Goal: Information Seeking & Learning: Learn about a topic

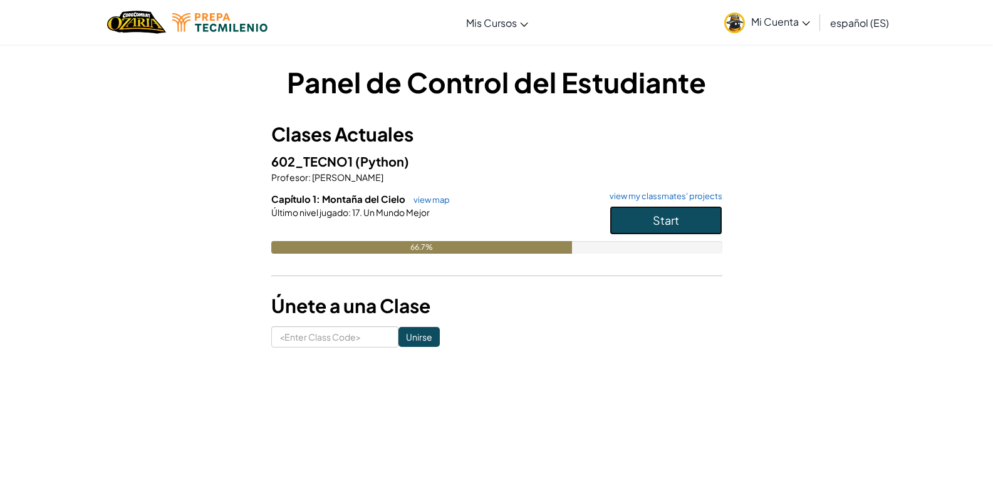
click at [647, 231] on button "Start" at bounding box center [666, 220] width 113 height 29
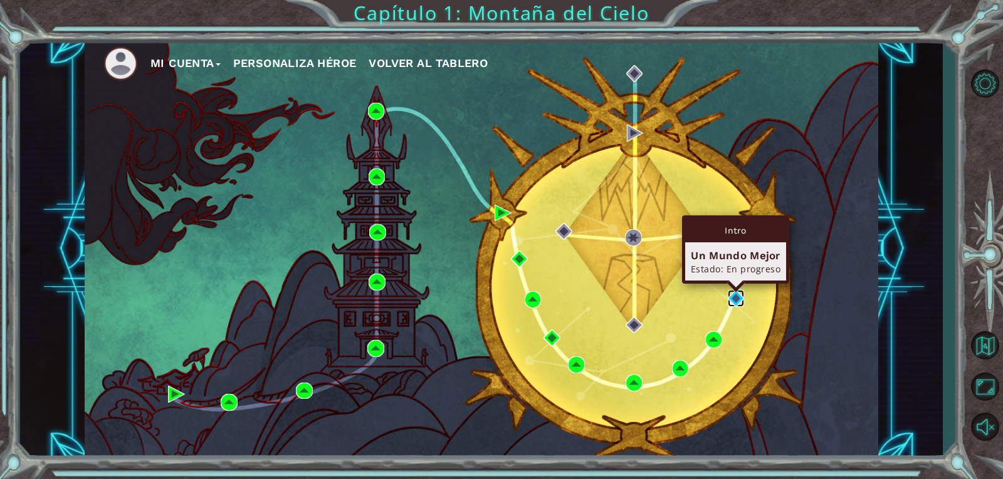
click at [729, 293] on img at bounding box center [736, 298] width 17 height 17
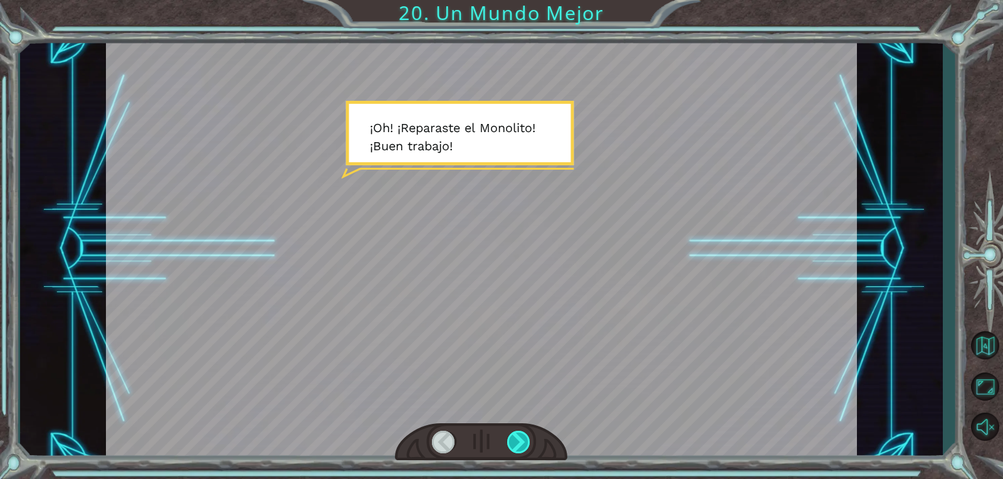
click at [529, 434] on div at bounding box center [519, 442] width 24 height 23
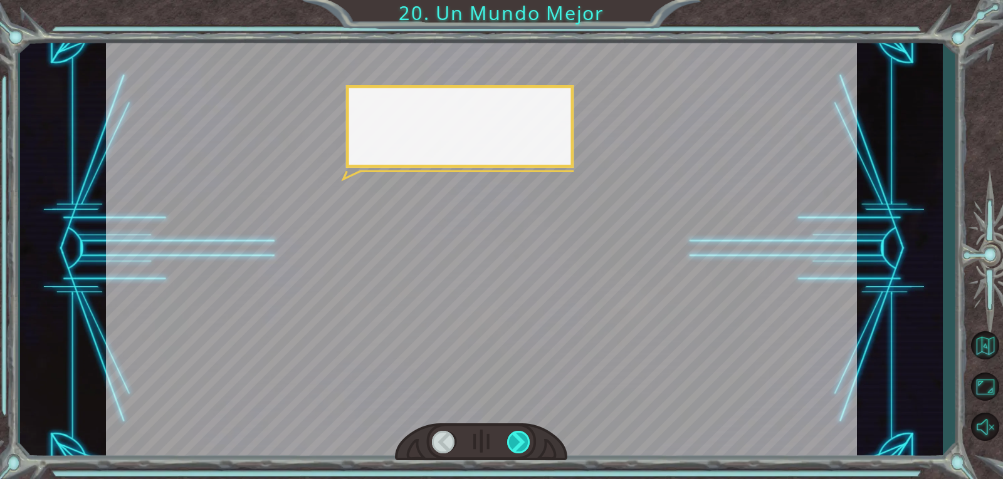
click at [529, 434] on div at bounding box center [519, 442] width 24 height 23
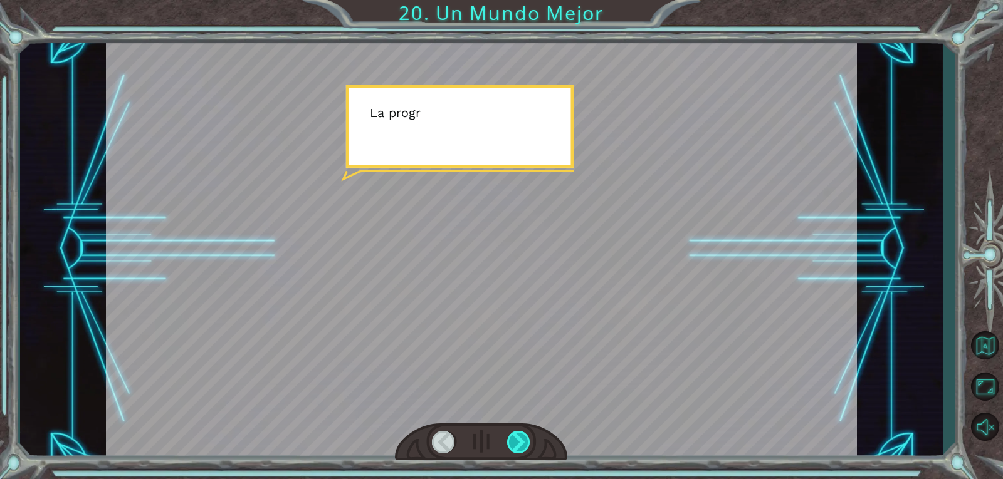
click at [529, 434] on div at bounding box center [519, 442] width 24 height 23
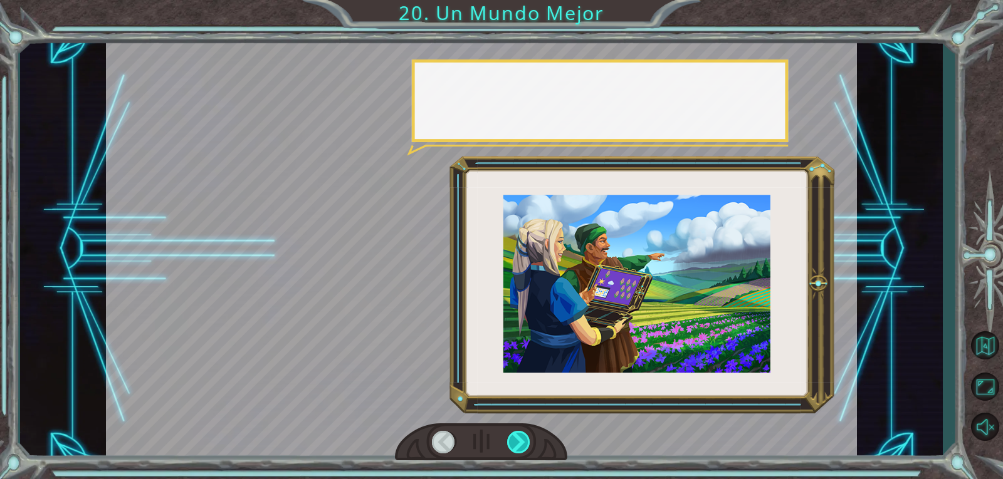
click at [529, 434] on div at bounding box center [519, 442] width 24 height 23
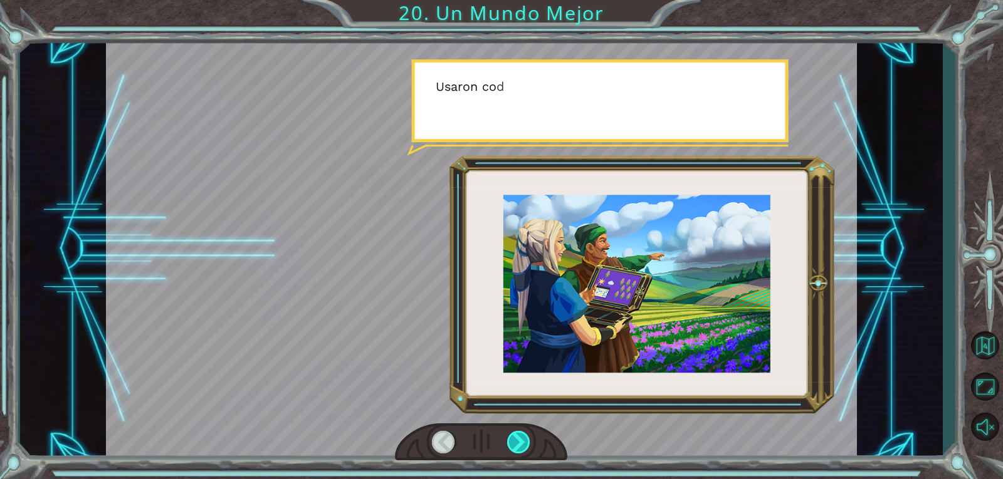
click at [529, 434] on div at bounding box center [519, 442] width 24 height 23
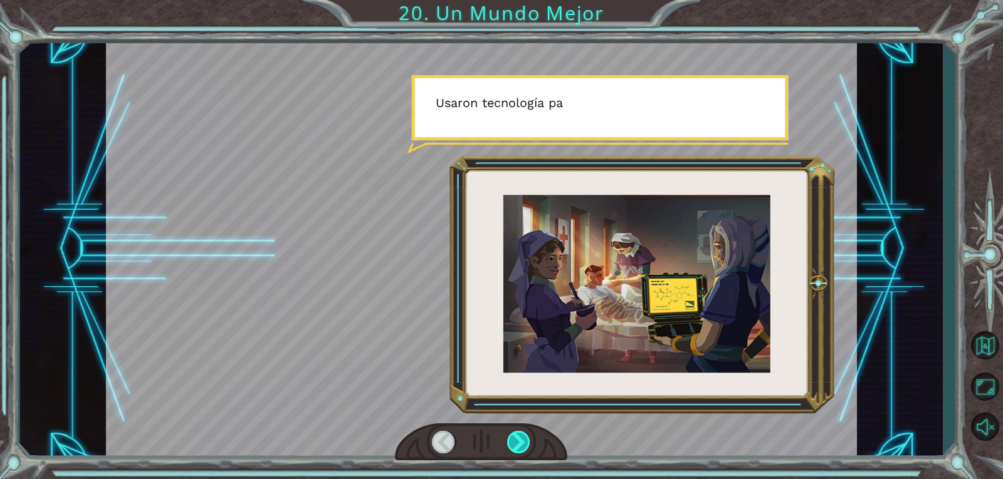
click at [529, 434] on div at bounding box center [519, 442] width 24 height 23
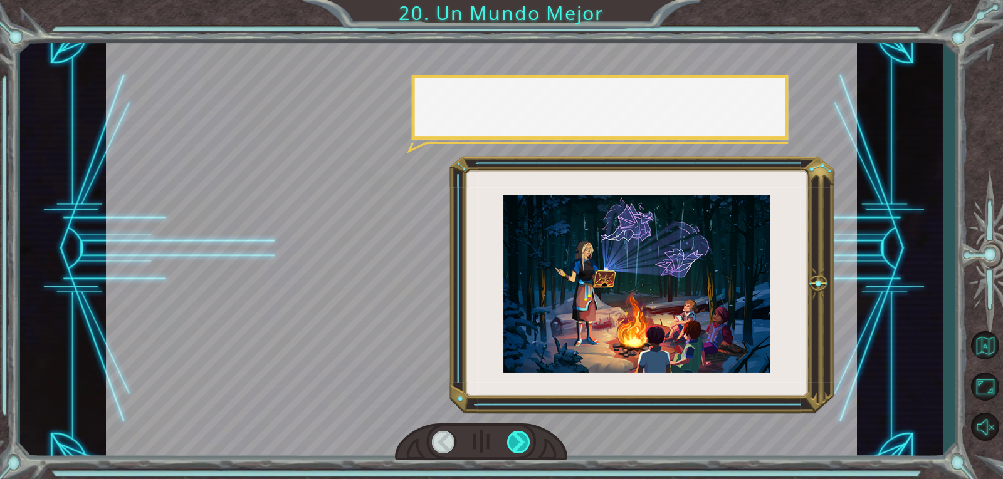
click at [529, 434] on div at bounding box center [519, 442] width 24 height 23
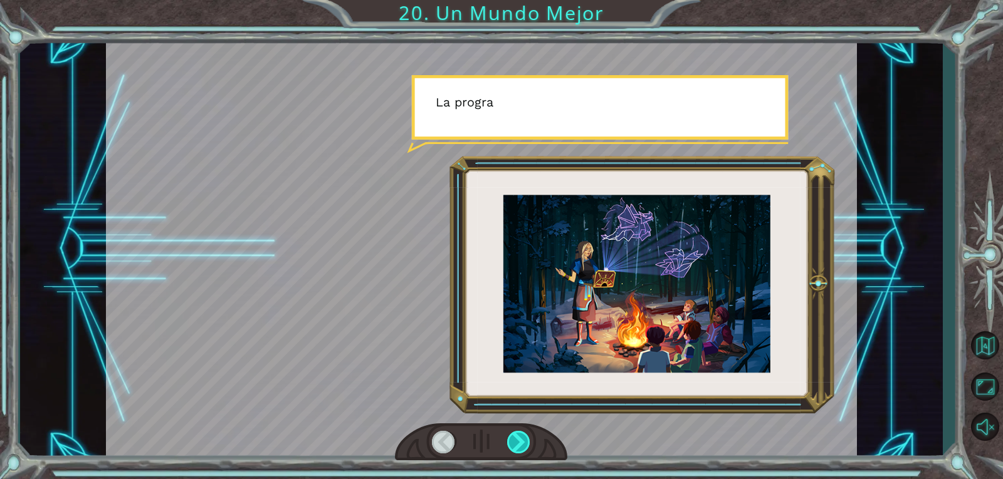
click at [529, 434] on div at bounding box center [519, 442] width 24 height 23
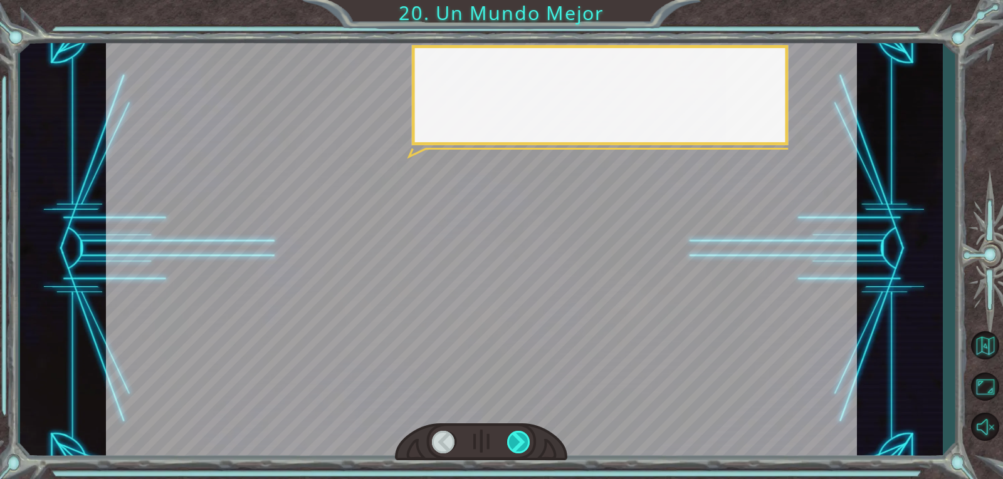
click at [529, 434] on div at bounding box center [519, 442] width 24 height 23
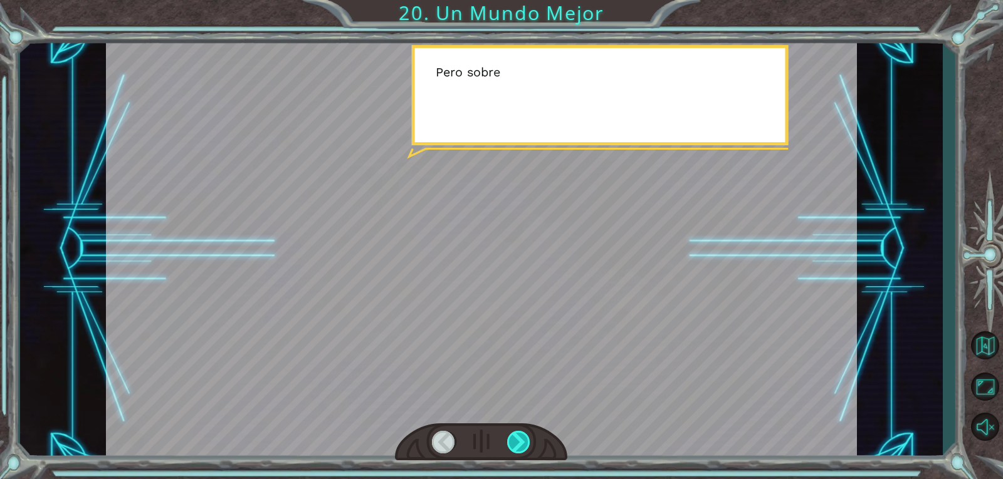
click at [529, 434] on div at bounding box center [519, 442] width 24 height 23
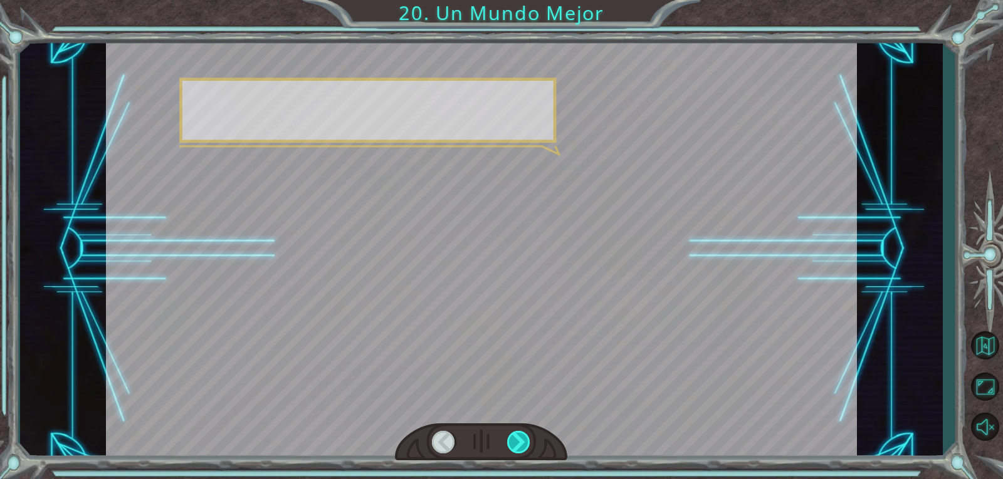
click at [529, 434] on div at bounding box center [519, 442] width 24 height 23
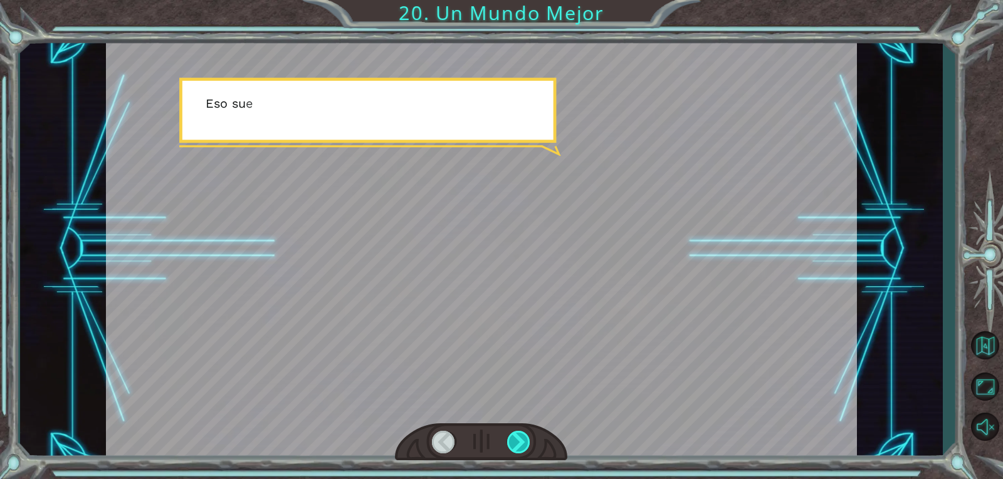
click at [519, 439] on div at bounding box center [519, 442] width 24 height 23
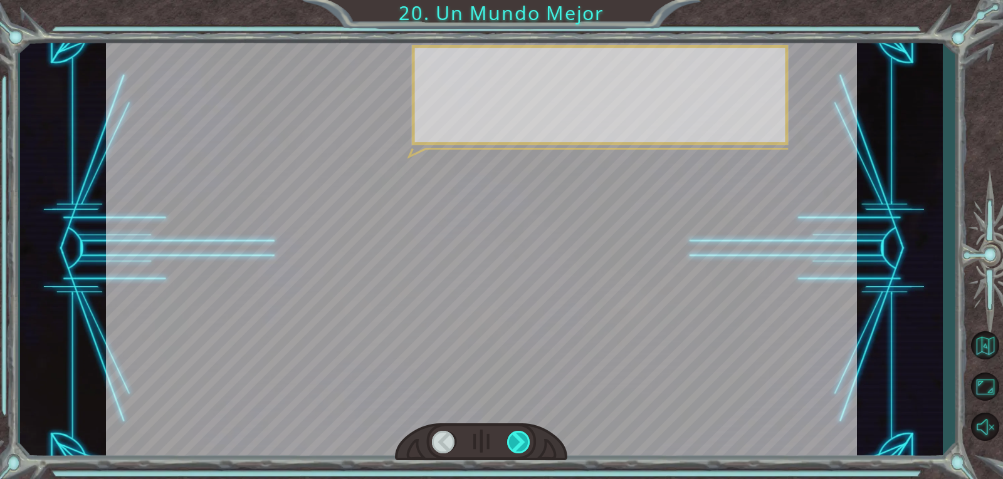
click at [519, 439] on div at bounding box center [519, 442] width 24 height 23
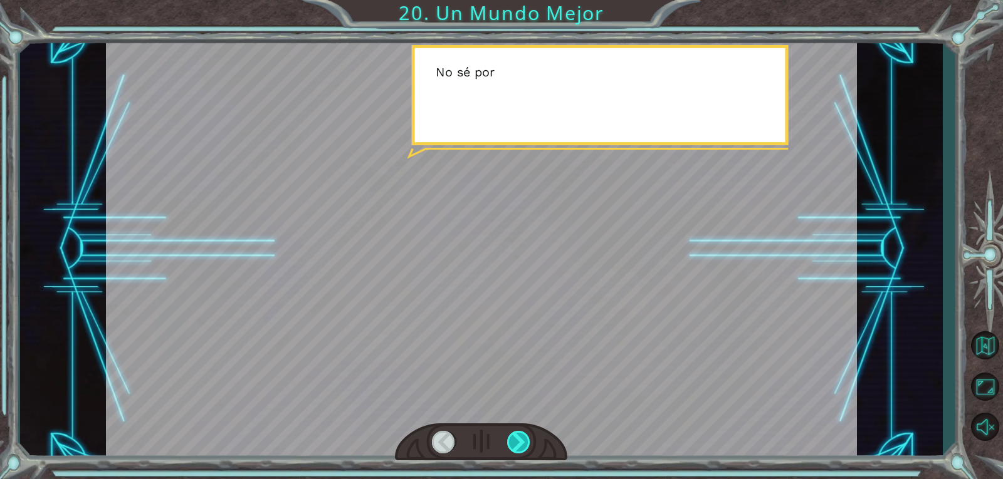
click at [519, 439] on div at bounding box center [519, 442] width 24 height 23
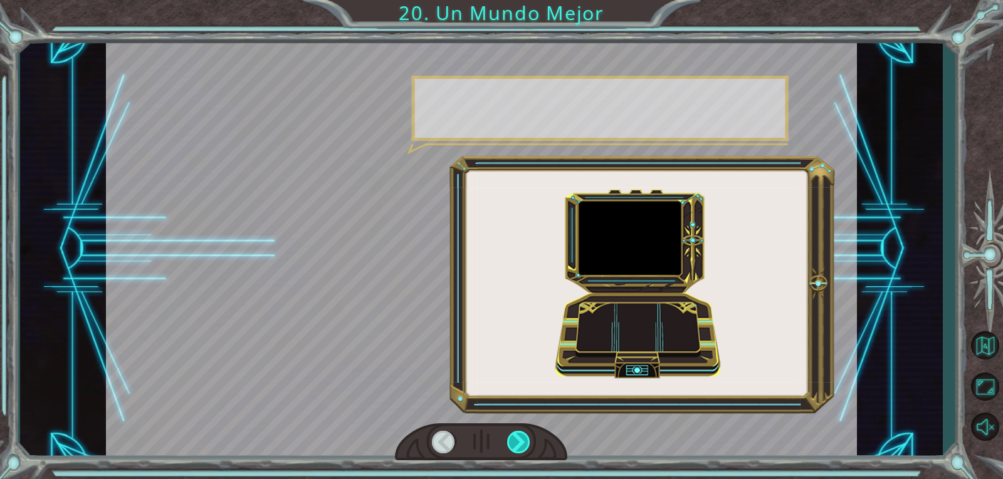
click at [519, 439] on div at bounding box center [519, 442] width 24 height 23
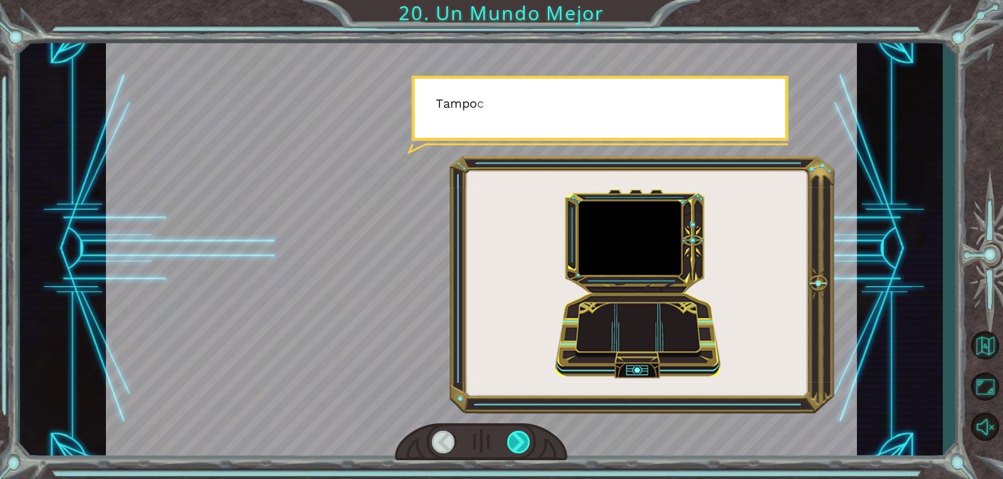
click at [519, 439] on div at bounding box center [519, 442] width 24 height 23
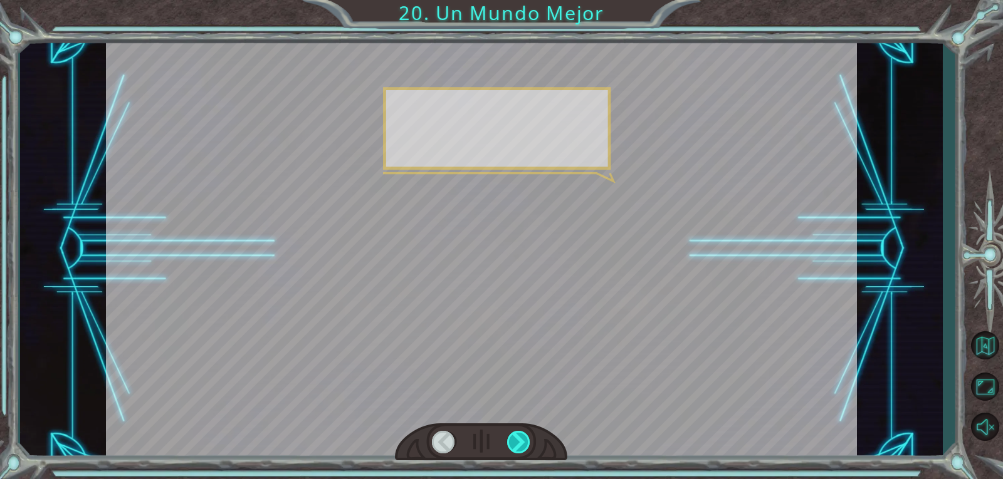
click at [519, 439] on div at bounding box center [519, 442] width 24 height 23
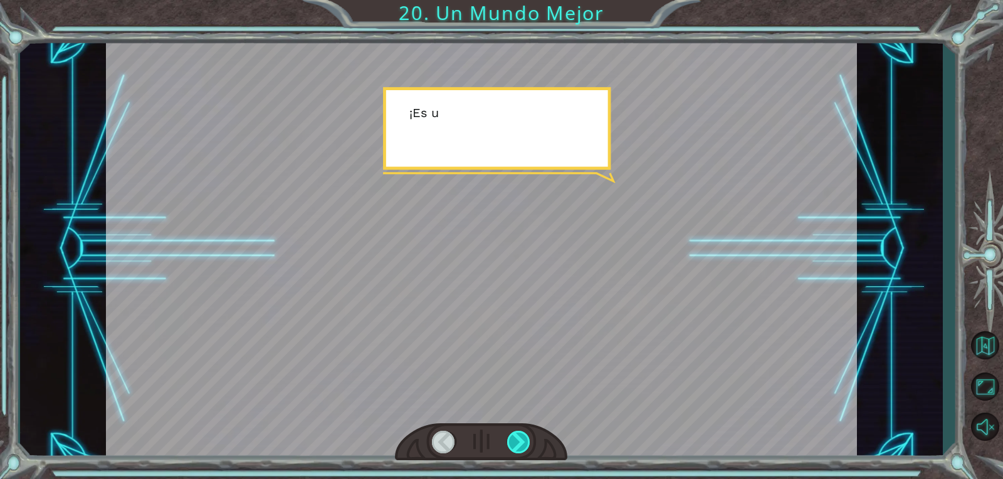
click at [519, 439] on div at bounding box center [519, 442] width 24 height 23
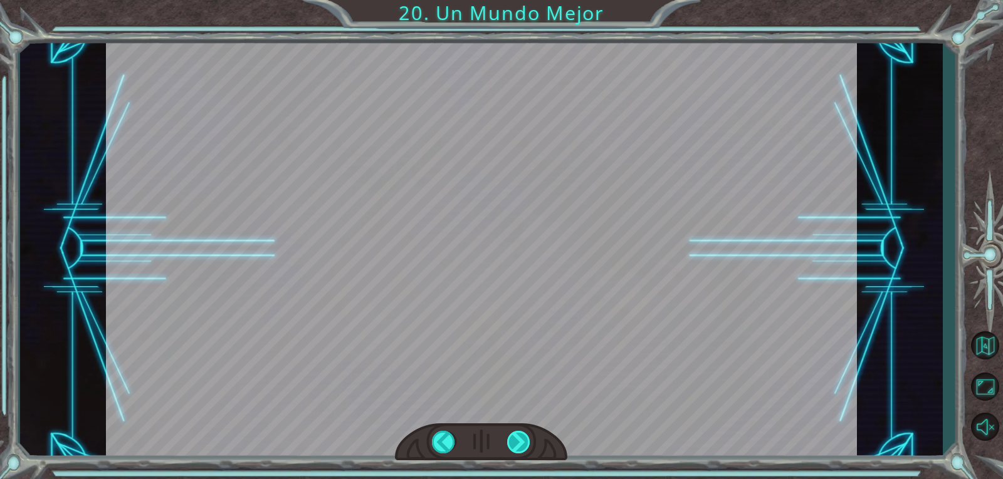
click at [519, 0] on div "¡ O h ! ¡ R e p a r a s t e e l M o n o l i t o ! ¡ B u e n t r a b a j o ! Y t…" at bounding box center [501, 0] width 1003 height 0
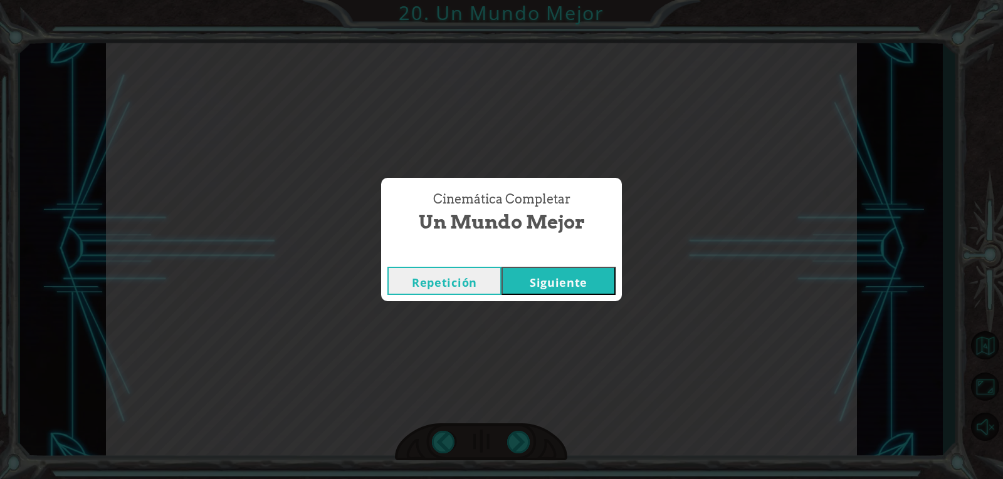
click at [546, 287] on button "Siguiente" at bounding box center [558, 281] width 114 height 28
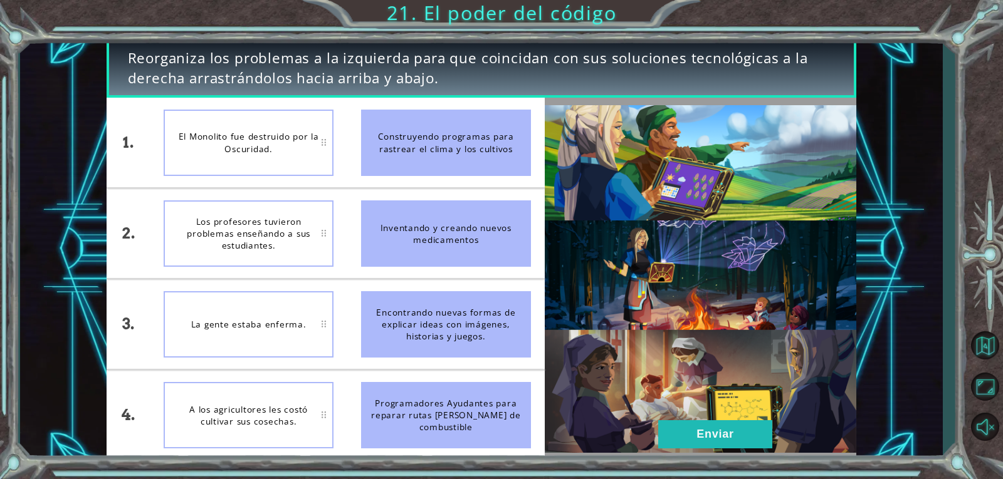
click at [697, 243] on img at bounding box center [701, 279] width 312 height 348
click at [939, 55] on div "Reorganiza los problemas a la izquierda para que coincidan con sus soluciones t…" at bounding box center [481, 249] width 922 height 422
drag, startPoint x: 430, startPoint y: 146, endPoint x: 333, endPoint y: 259, distance: 148.5
click at [333, 259] on div "1. 2. 3. 4. El Monolito fue destruido por la Oscuridad. La gente estaba enferma…" at bounding box center [326, 279] width 438 height 362
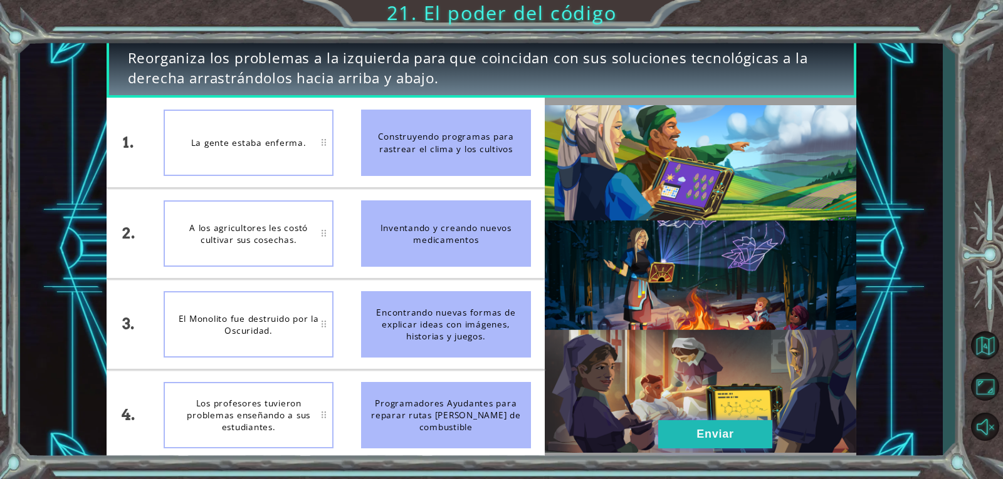
click at [692, 437] on button "Enviar" at bounding box center [715, 435] width 114 height 28
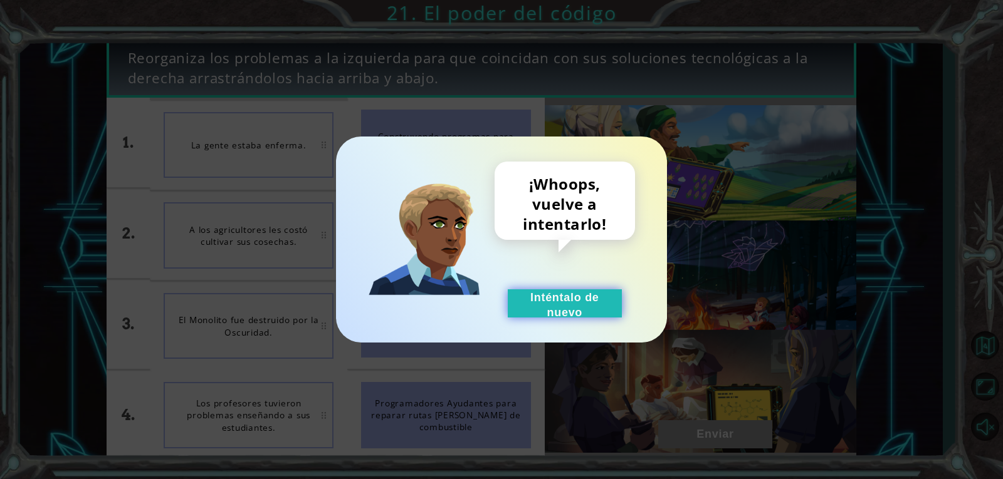
click at [592, 310] on button "Inténtalo de nuevo" at bounding box center [565, 304] width 114 height 28
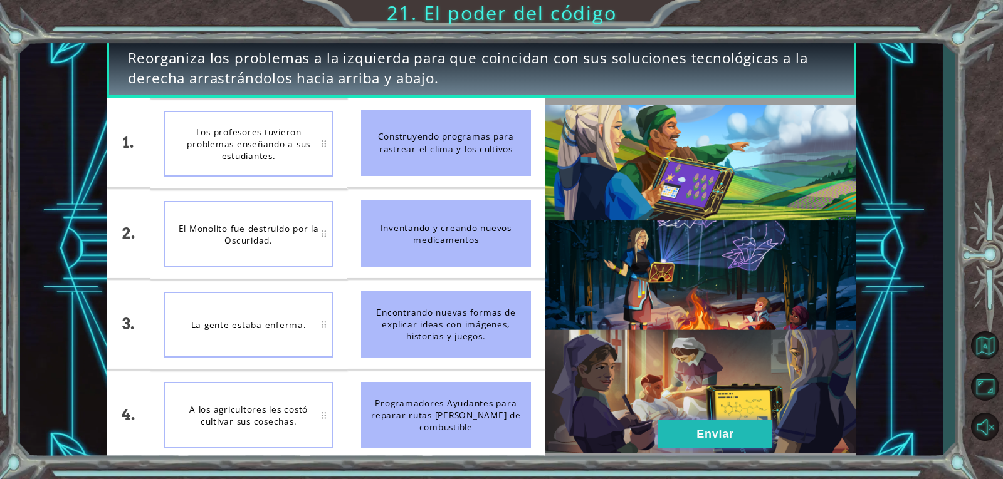
click at [703, 431] on button "Enviar" at bounding box center [715, 435] width 114 height 28
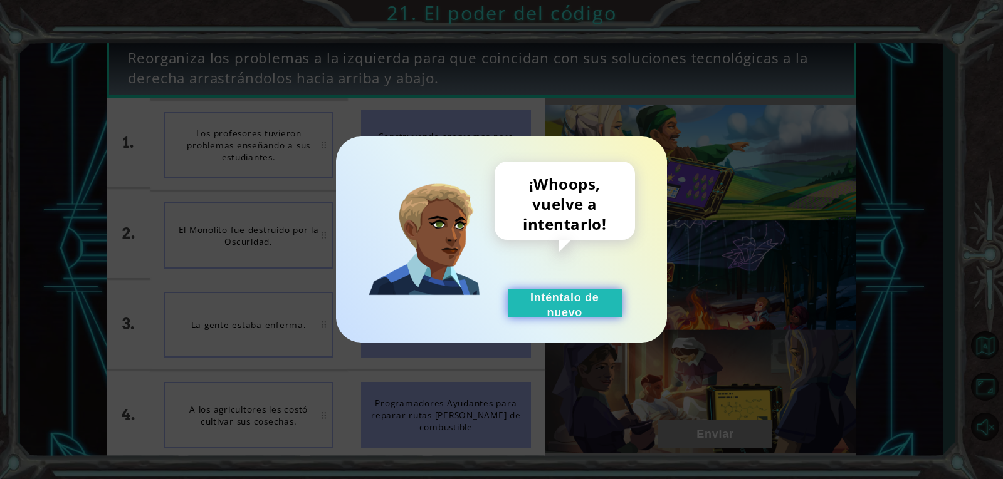
click at [583, 308] on button "Inténtalo de nuevo" at bounding box center [565, 304] width 114 height 28
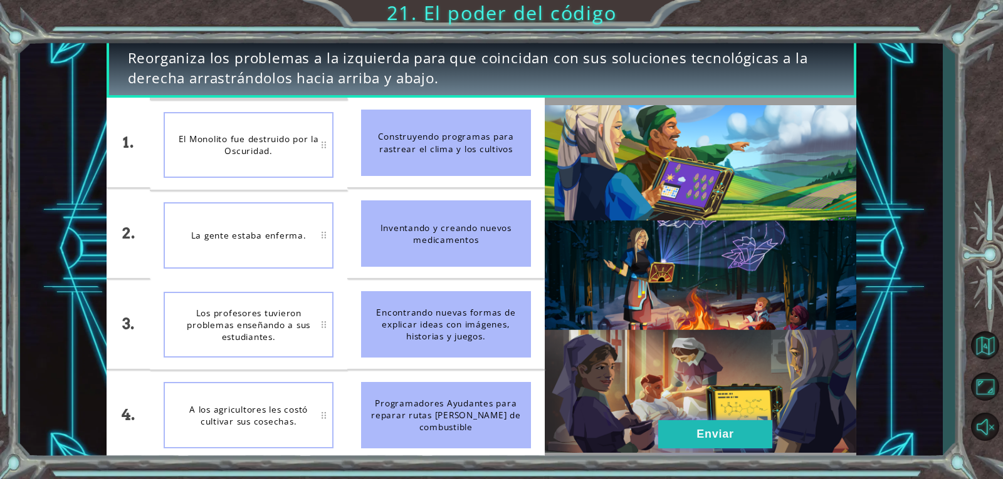
click at [729, 436] on button "Enviar" at bounding box center [715, 435] width 114 height 28
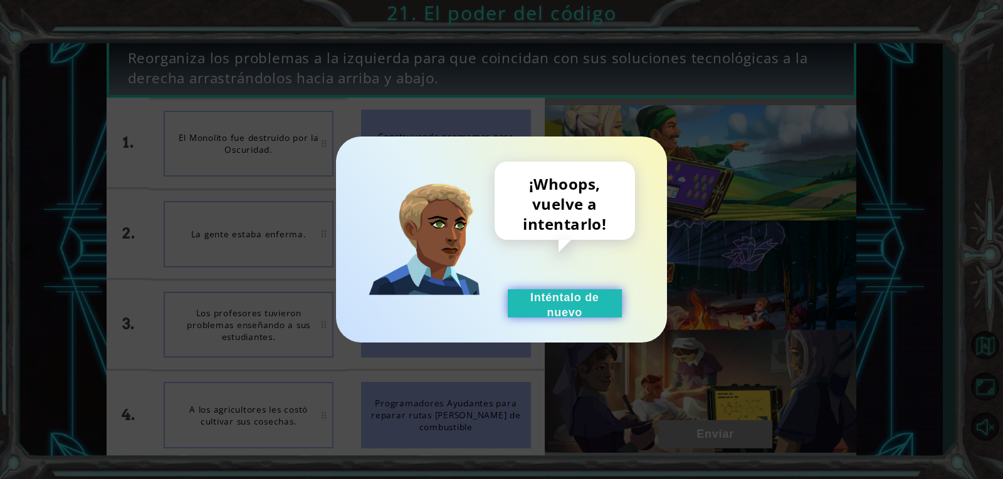
click at [586, 300] on button "Inténtalo de nuevo" at bounding box center [565, 304] width 114 height 28
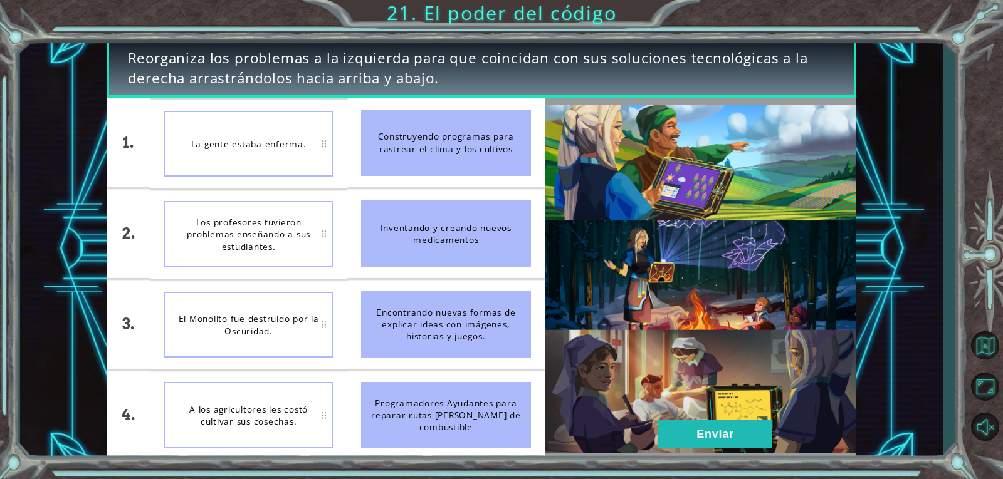
drag, startPoint x: 430, startPoint y: 236, endPoint x: 410, endPoint y: 281, distance: 49.7
click at [410, 281] on ul "Construyendo programas para rastrear el clima y los cultivos Inventando y crean…" at bounding box center [445, 279] width 197 height 362
click at [732, 430] on button "Enviar" at bounding box center [715, 435] width 114 height 28
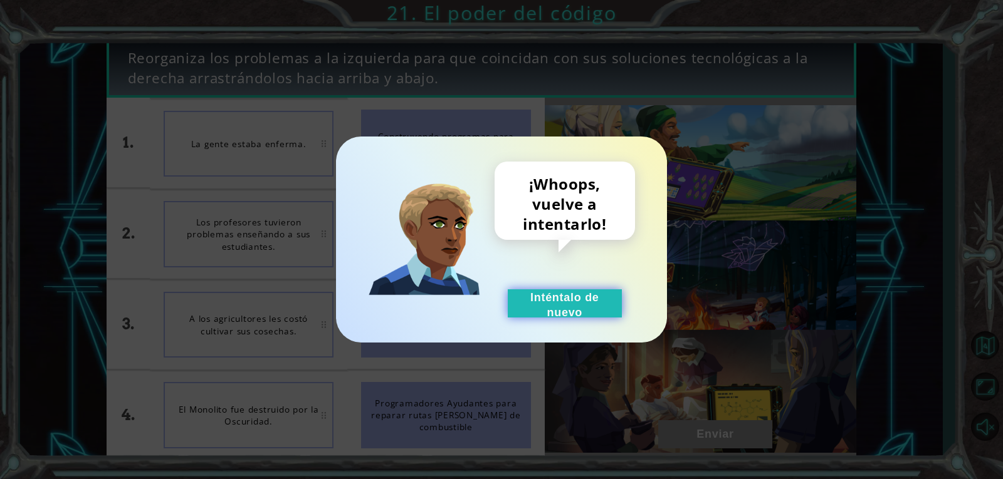
click at [582, 309] on button "Inténtalo de nuevo" at bounding box center [565, 304] width 114 height 28
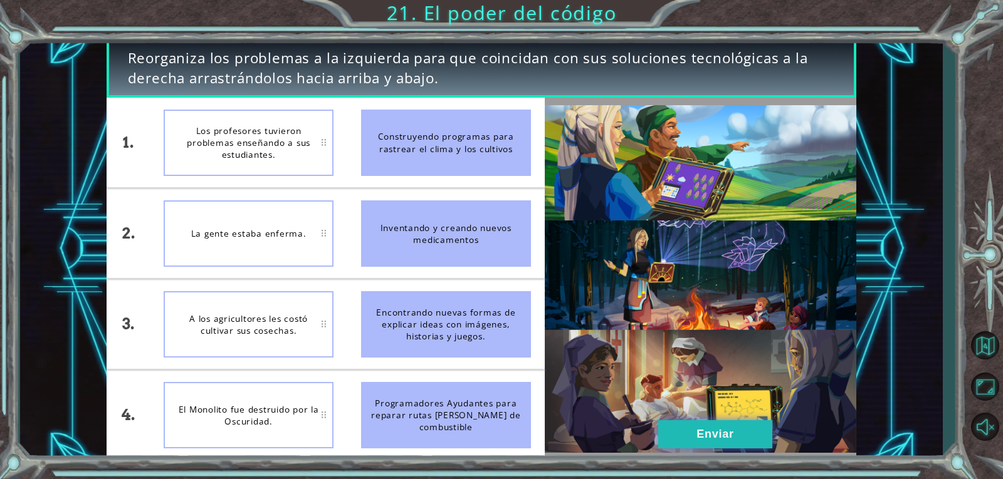
click at [709, 431] on button "Enviar" at bounding box center [715, 435] width 114 height 28
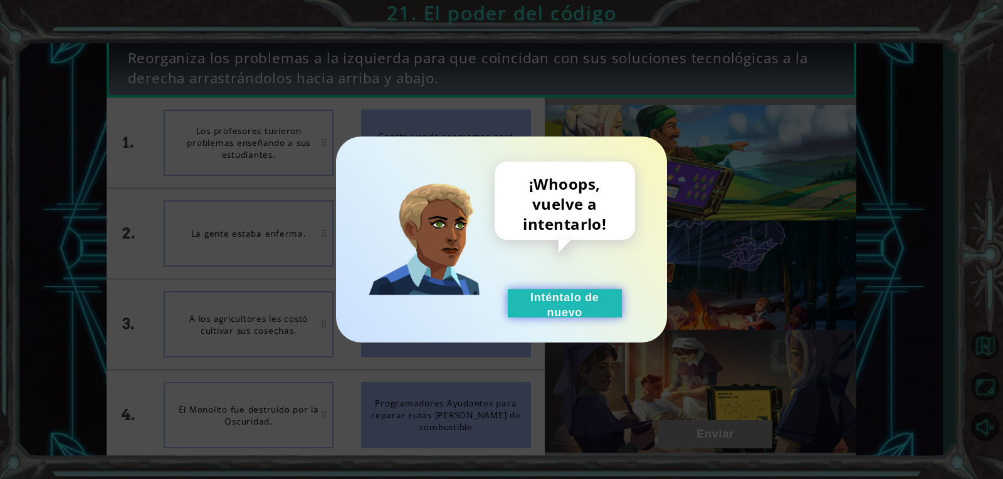
click at [567, 316] on button "Inténtalo de nuevo" at bounding box center [565, 304] width 114 height 28
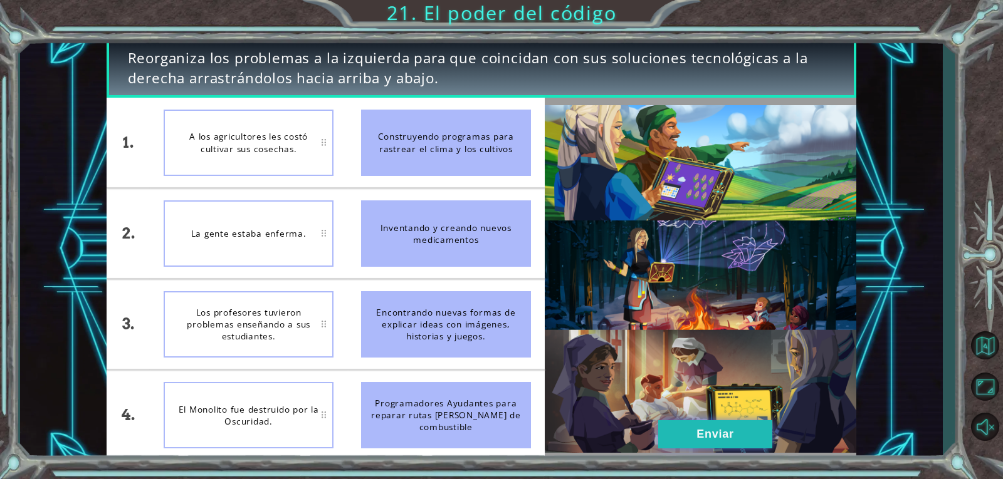
click at [700, 429] on button "Enviar" at bounding box center [715, 435] width 114 height 28
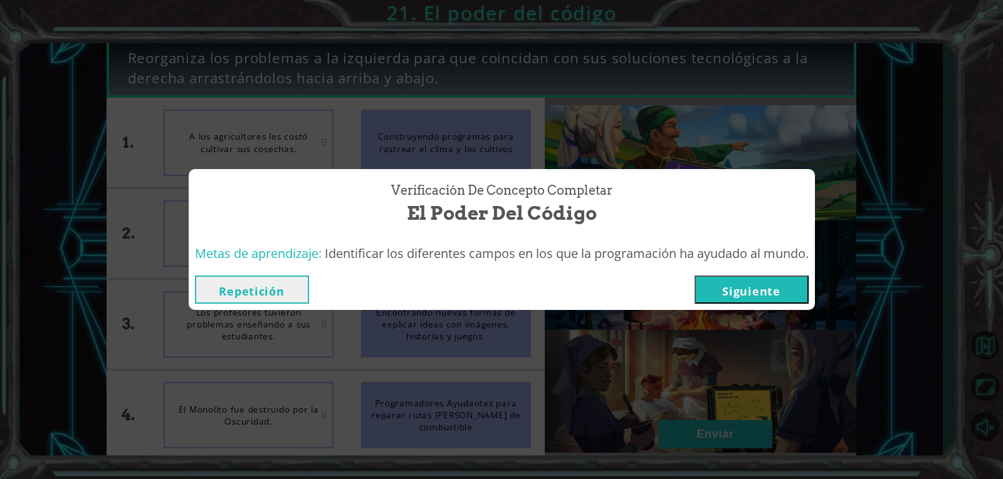
click at [766, 291] on button "Siguiente" at bounding box center [751, 290] width 114 height 28
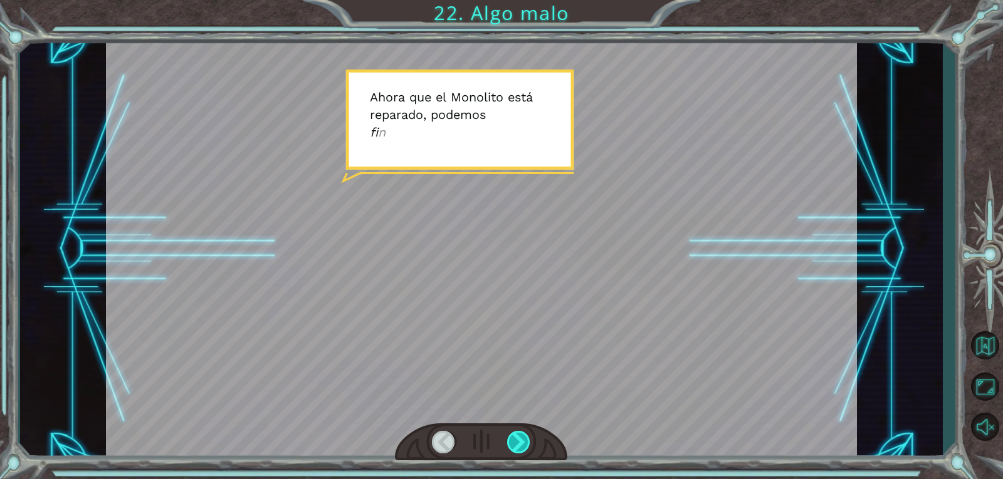
click at [525, 441] on div at bounding box center [519, 442] width 24 height 23
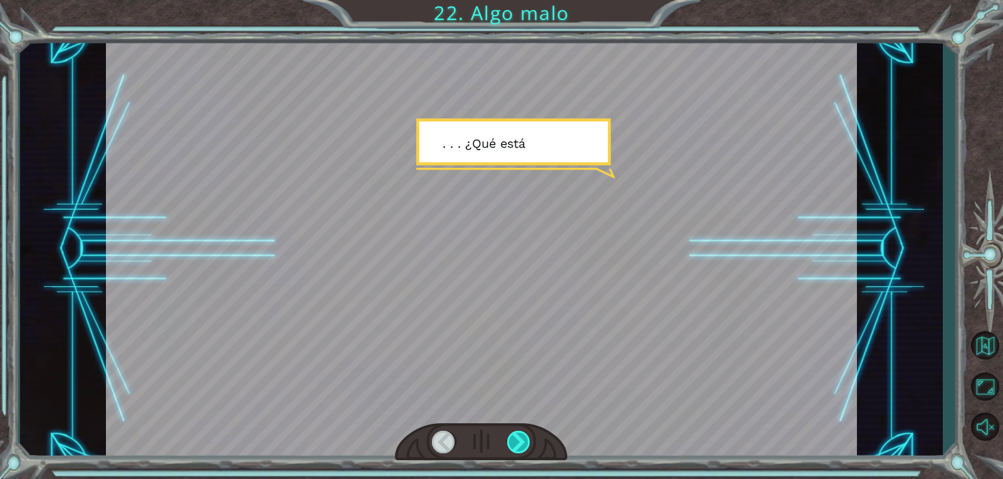
click at [525, 441] on div at bounding box center [519, 442] width 24 height 23
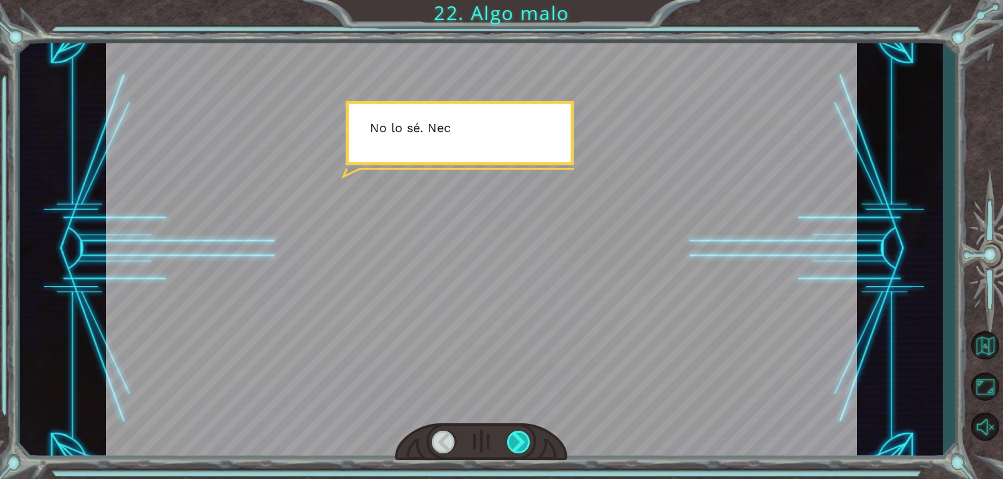
click at [523, 442] on div at bounding box center [519, 442] width 24 height 23
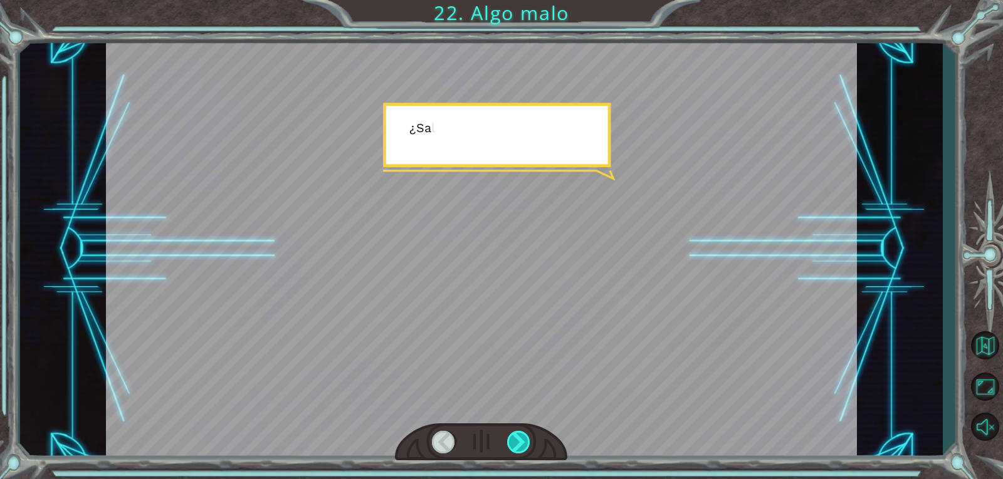
click at [522, 443] on div at bounding box center [519, 442] width 24 height 23
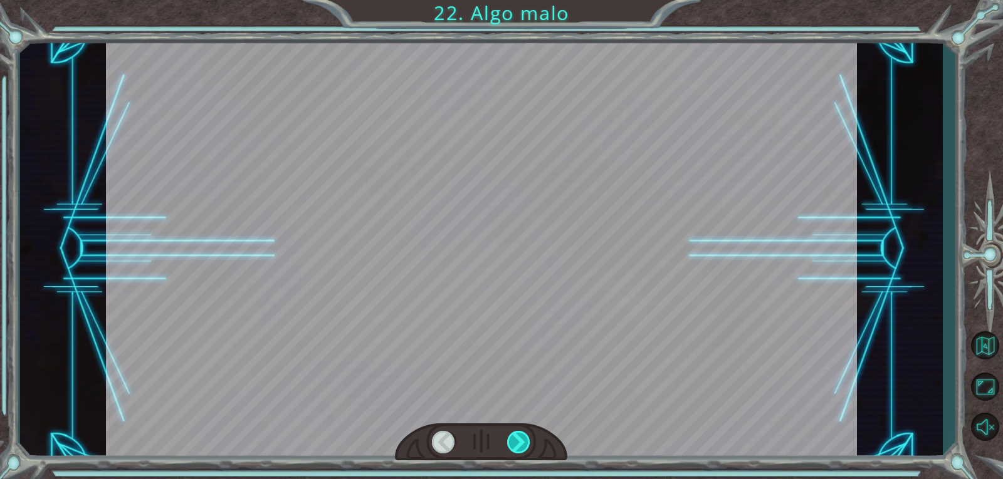
click at [522, 443] on div at bounding box center [519, 442] width 24 height 23
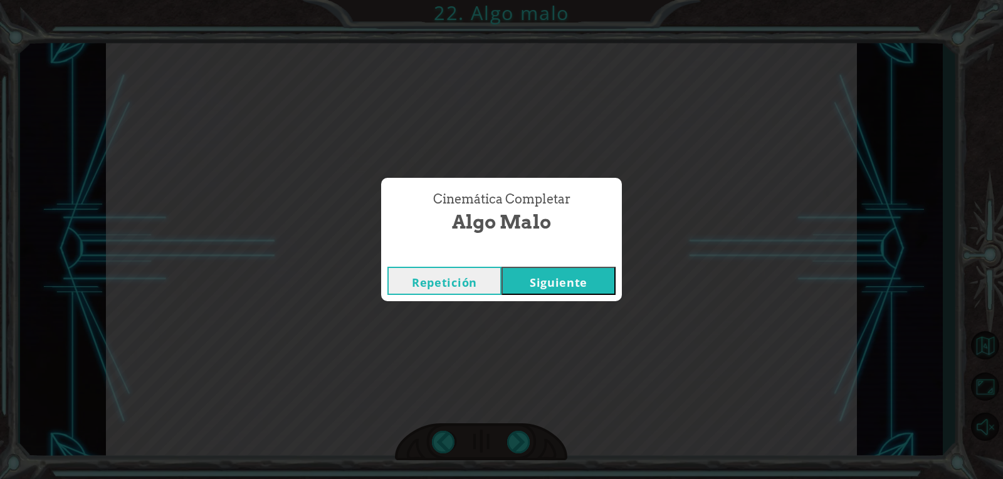
click at [562, 292] on button "Siguiente" at bounding box center [558, 281] width 114 height 28
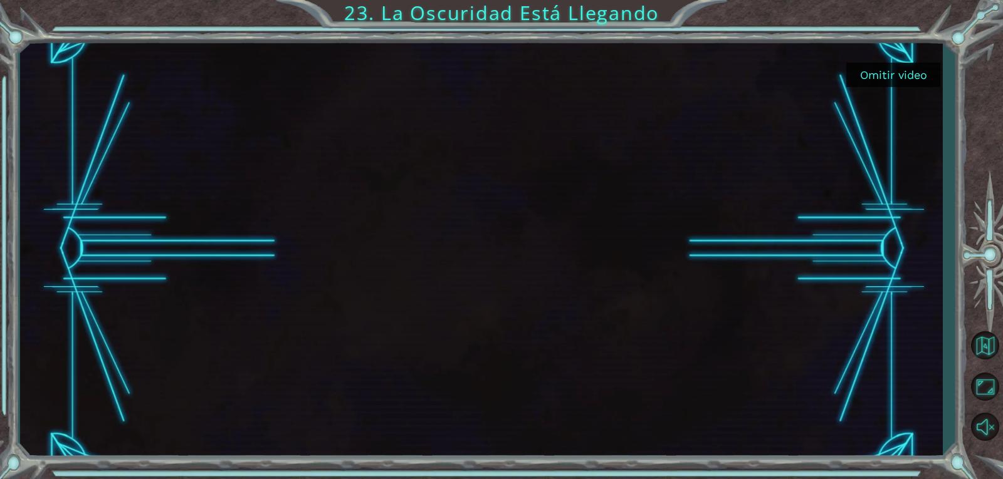
click at [922, 73] on button "Omitir video" at bounding box center [893, 75] width 94 height 24
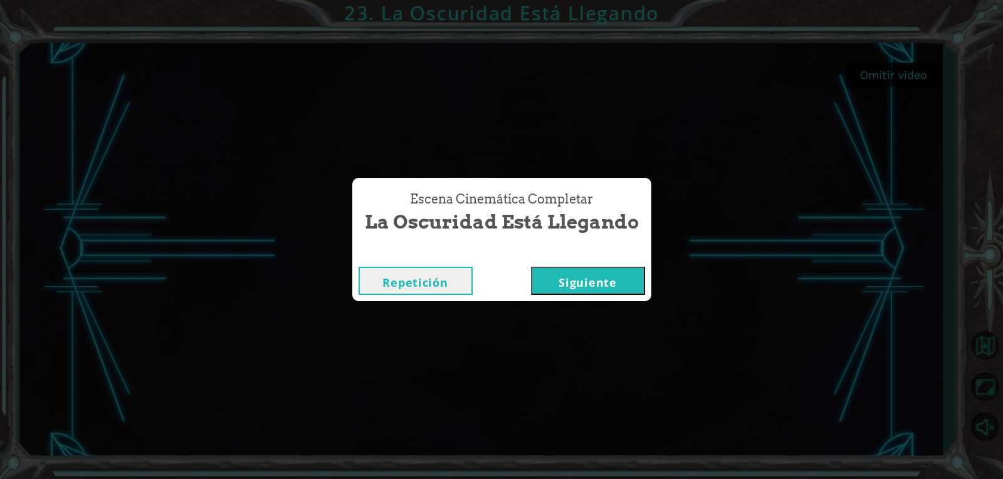
click at [621, 273] on button "Siguiente" at bounding box center [588, 281] width 114 height 28
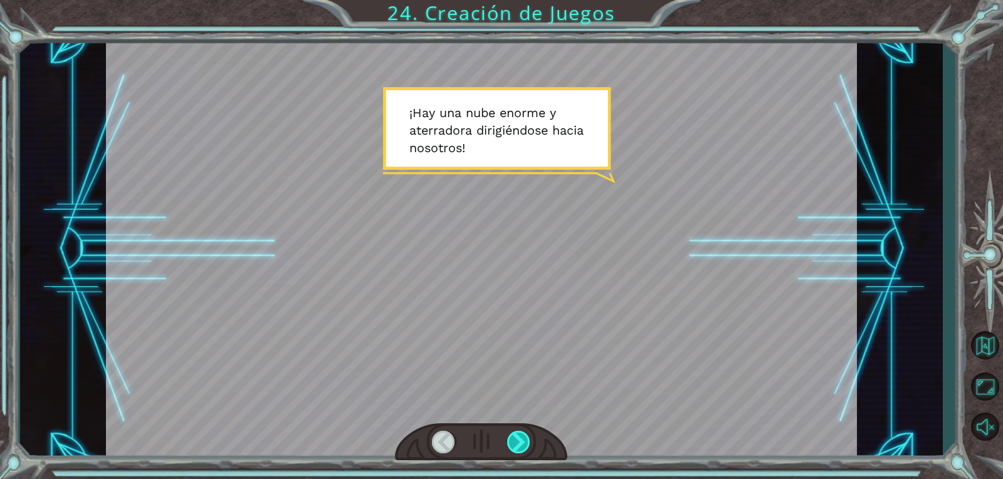
click at [522, 437] on div at bounding box center [519, 442] width 24 height 23
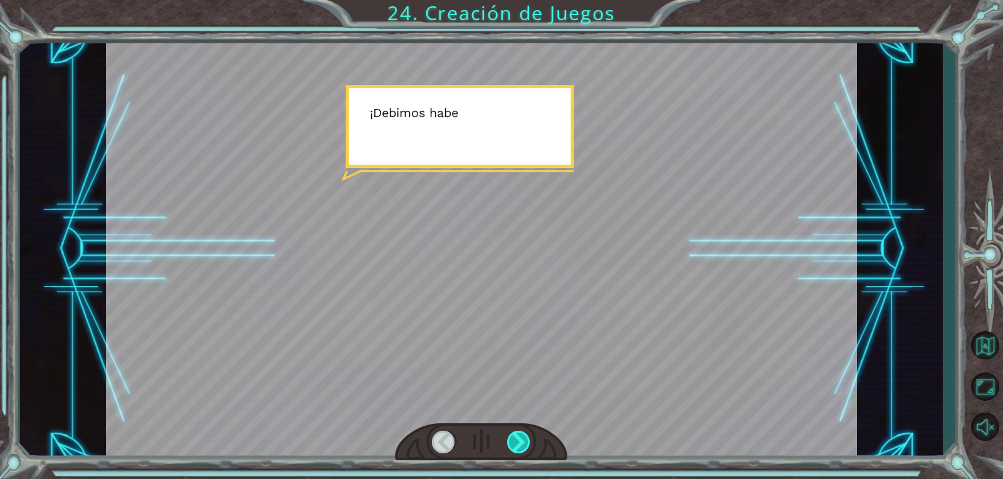
click at [522, 437] on div at bounding box center [519, 442] width 24 height 23
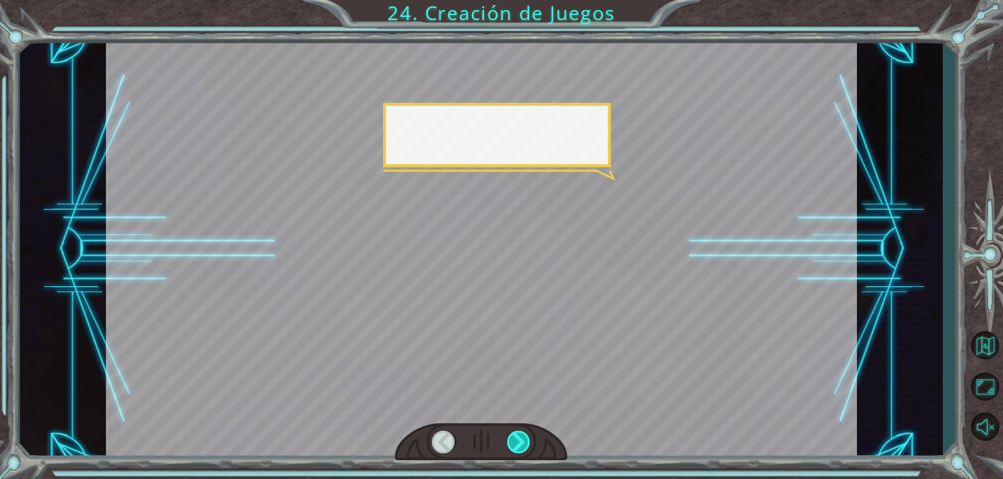
click at [522, 437] on div at bounding box center [519, 442] width 24 height 23
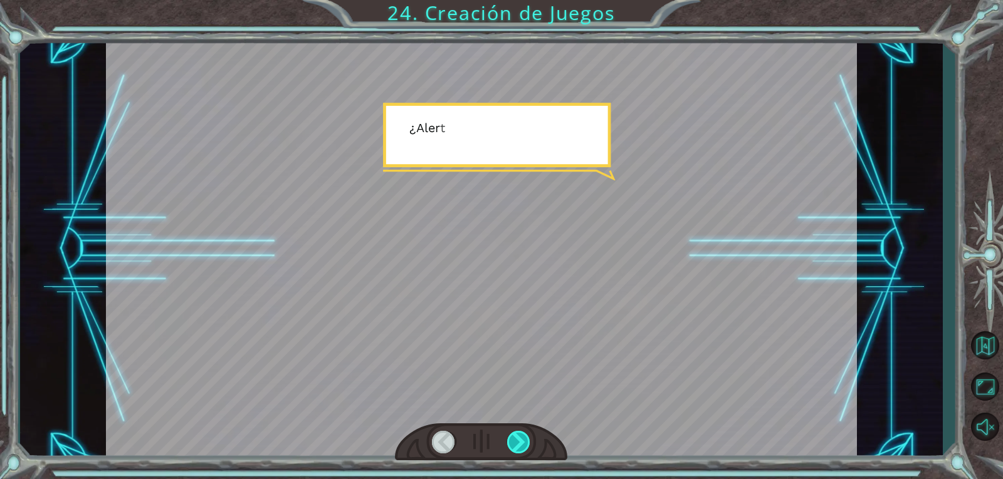
click at [522, 437] on div at bounding box center [519, 442] width 24 height 23
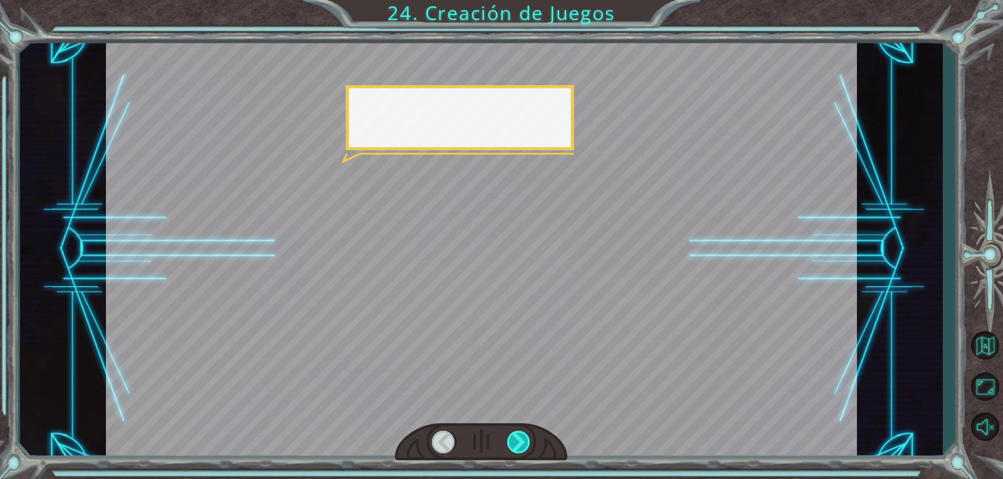
click at [522, 437] on div at bounding box center [519, 442] width 24 height 23
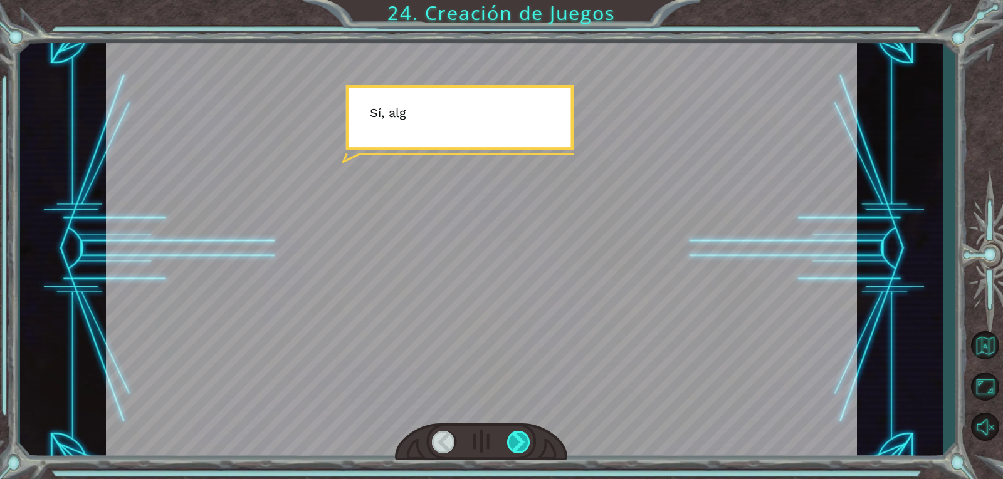
click at [522, 437] on div at bounding box center [519, 442] width 24 height 23
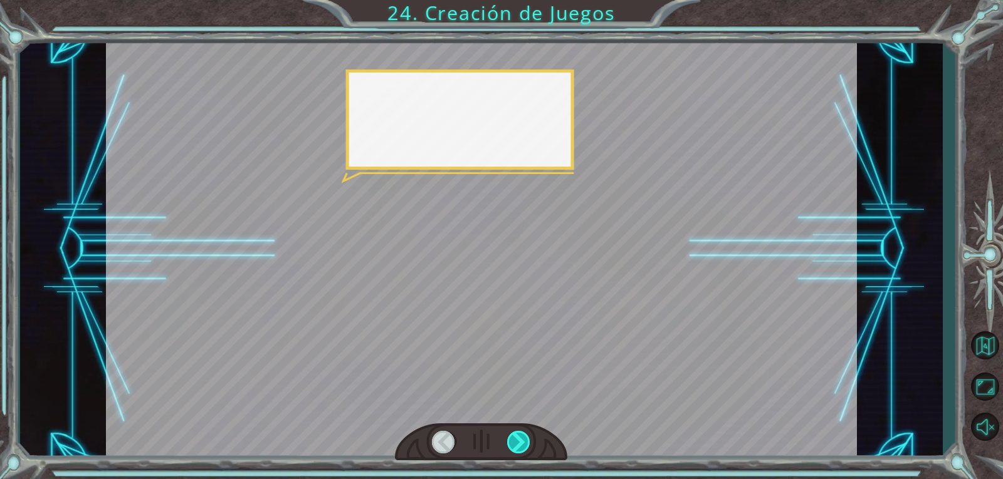
click at [522, 437] on div at bounding box center [519, 442] width 24 height 23
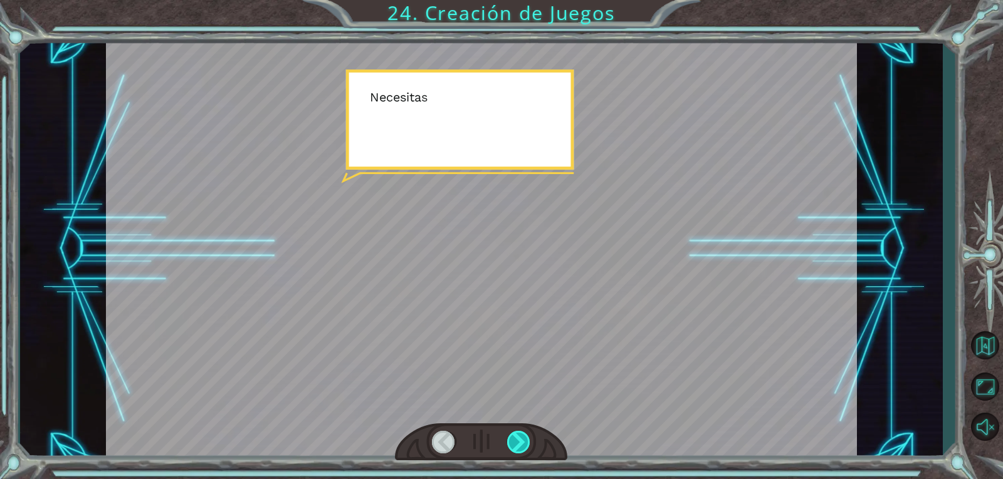
click at [522, 437] on div at bounding box center [519, 442] width 24 height 23
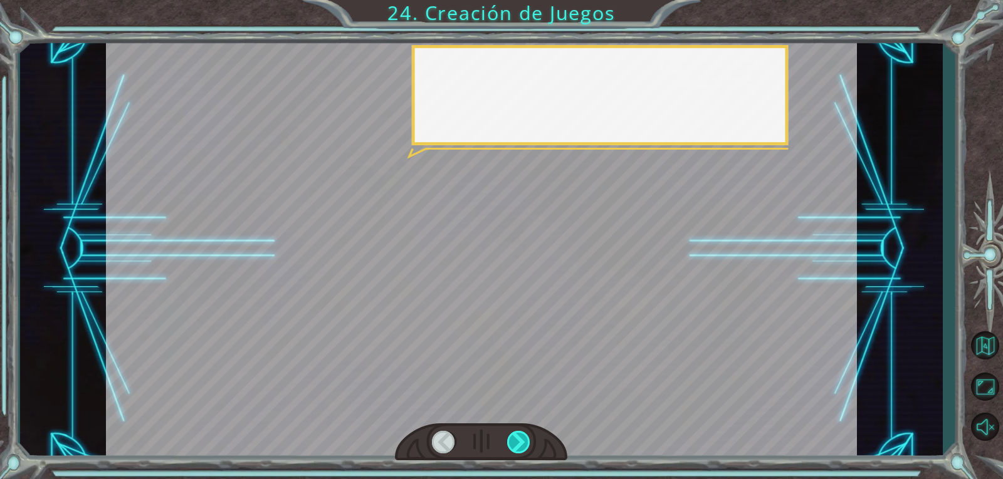
click at [522, 437] on div at bounding box center [519, 442] width 24 height 23
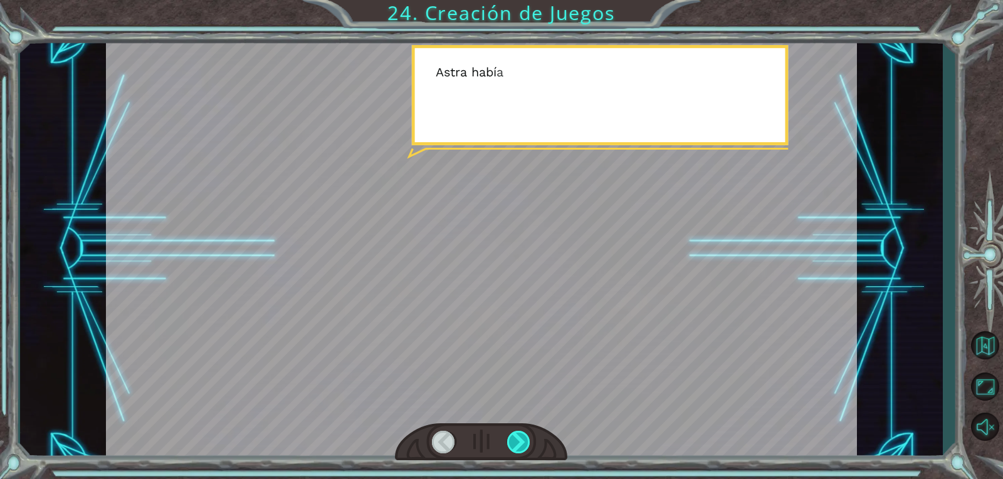
click at [522, 437] on div at bounding box center [519, 442] width 24 height 23
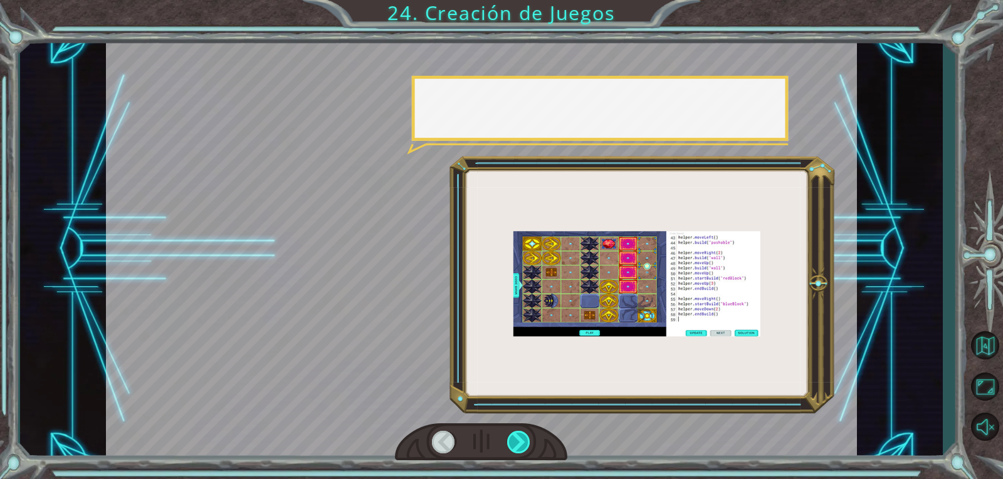
click at [522, 437] on div at bounding box center [519, 442] width 24 height 23
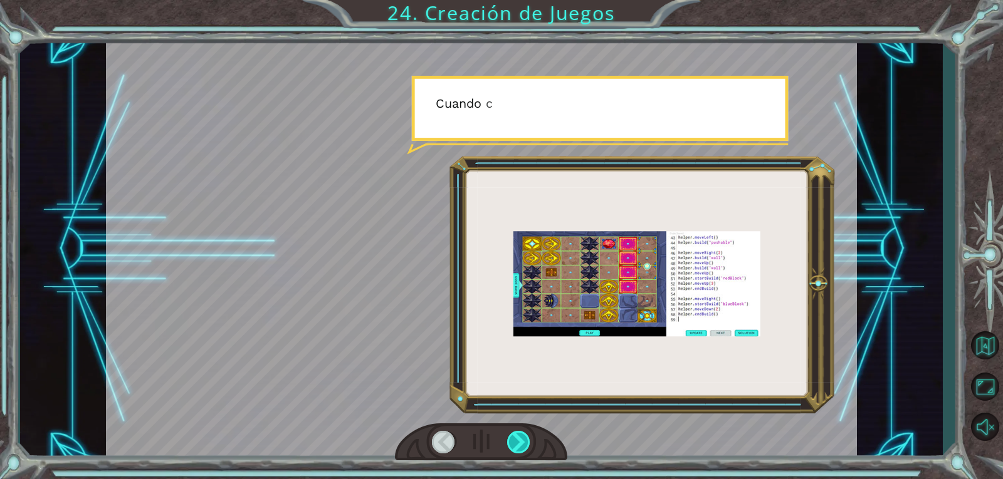
click at [522, 437] on div at bounding box center [519, 442] width 24 height 23
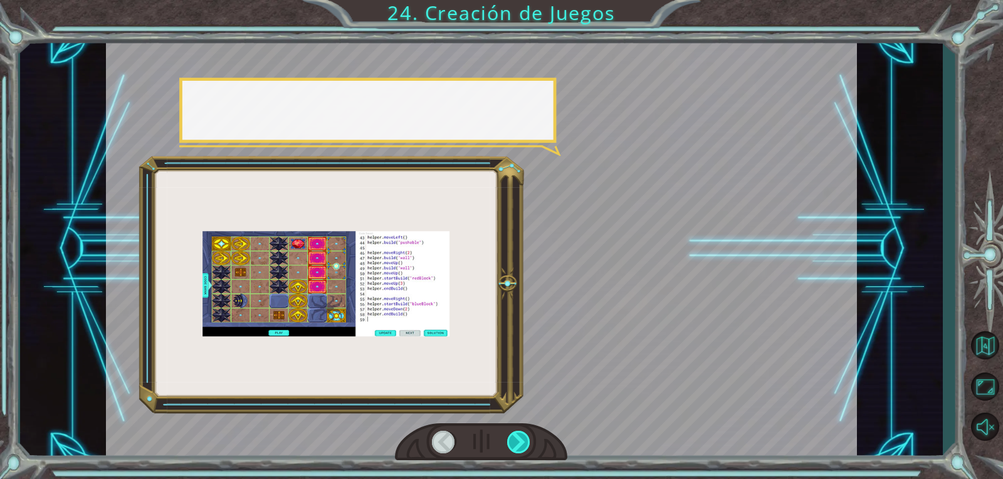
click at [522, 437] on div at bounding box center [519, 442] width 24 height 23
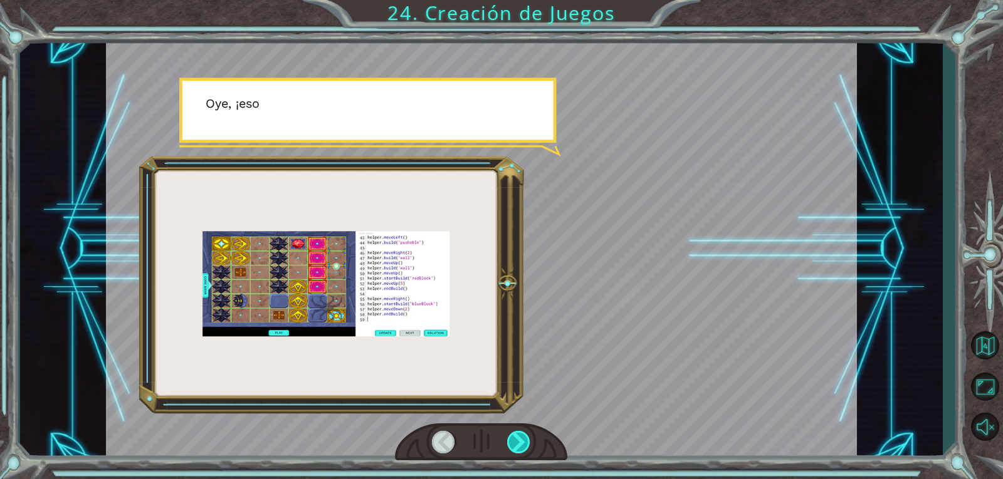
click at [522, 437] on div at bounding box center [519, 442] width 24 height 23
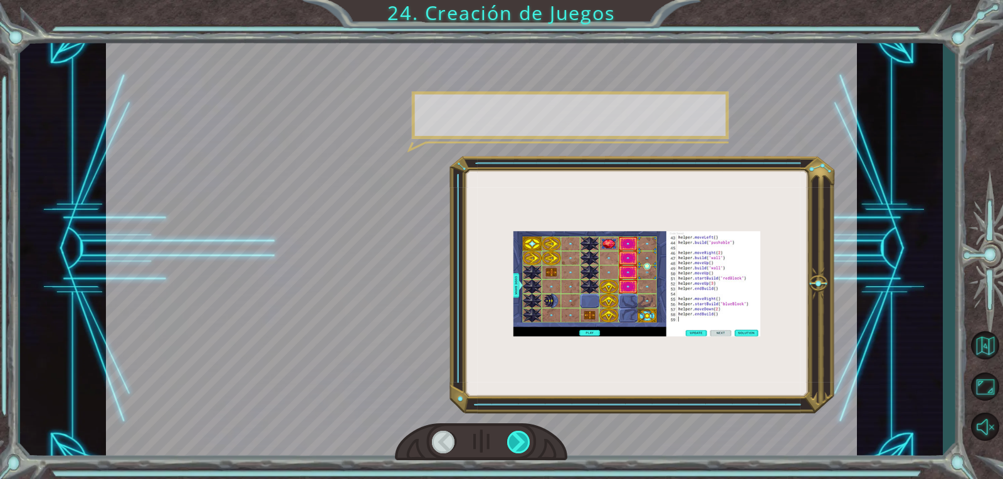
click at [522, 437] on div at bounding box center [519, 442] width 24 height 23
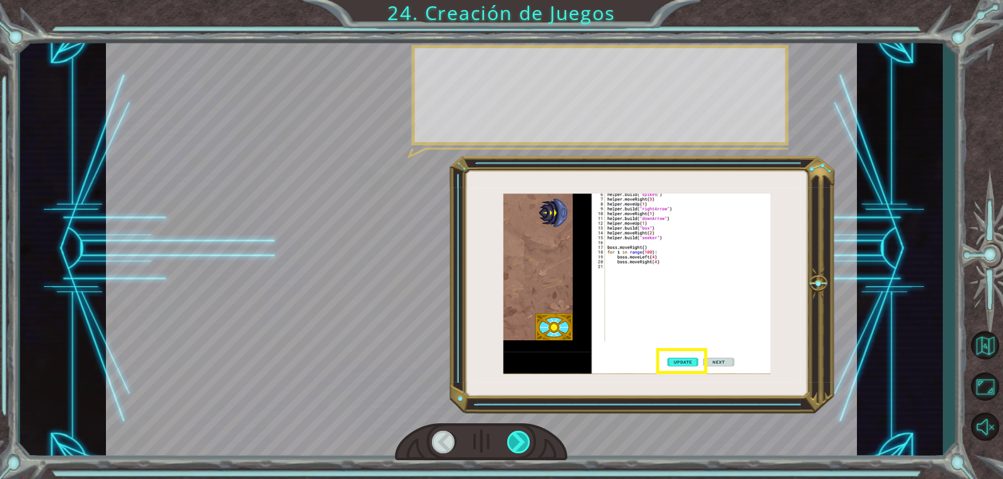
click at [522, 437] on div at bounding box center [519, 442] width 24 height 23
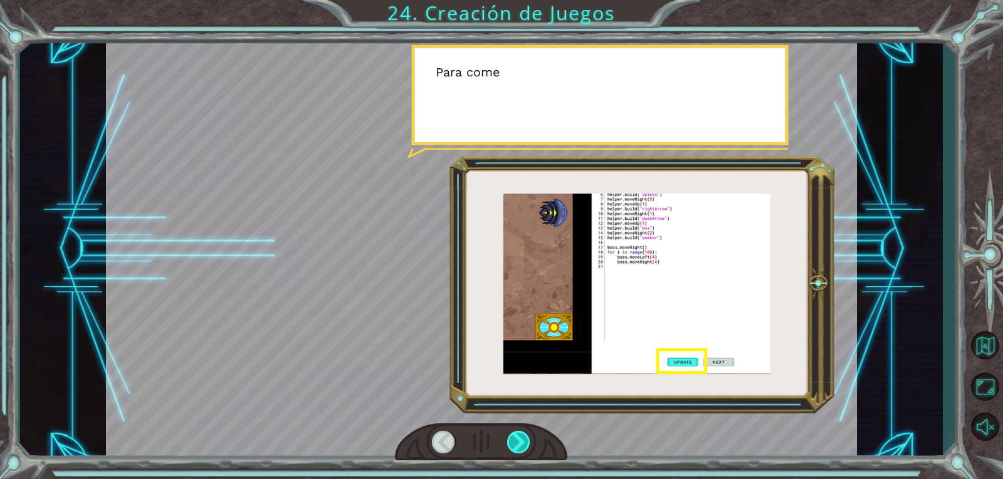
click at [522, 437] on div at bounding box center [519, 442] width 24 height 23
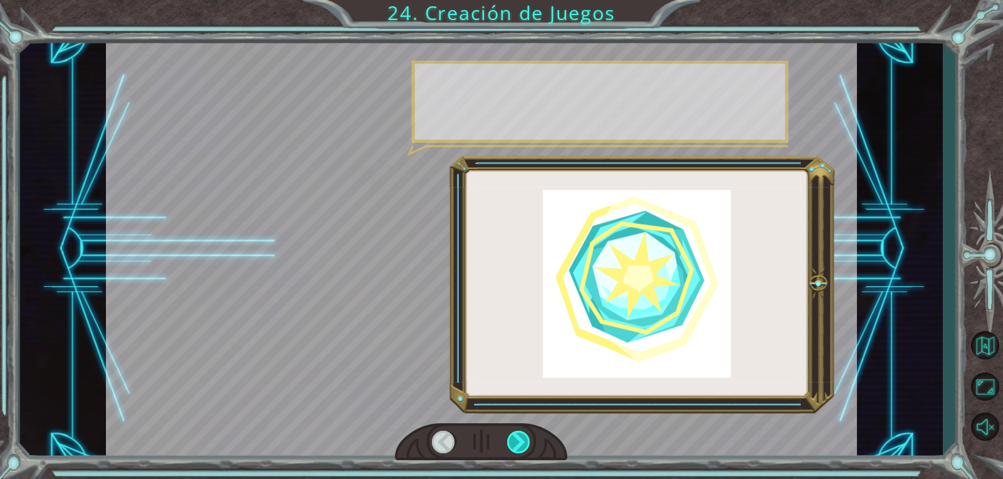
click at [522, 437] on div at bounding box center [519, 442] width 24 height 23
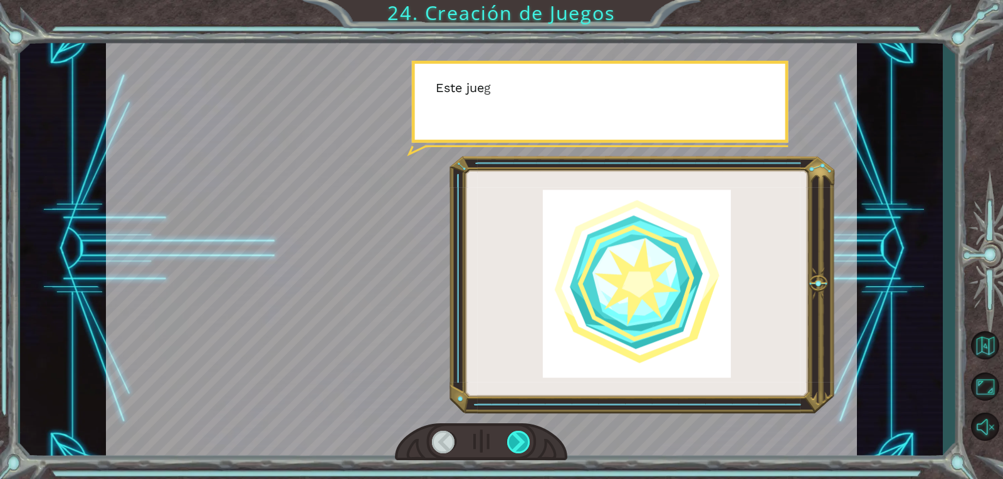
click at [522, 437] on div at bounding box center [519, 442] width 24 height 23
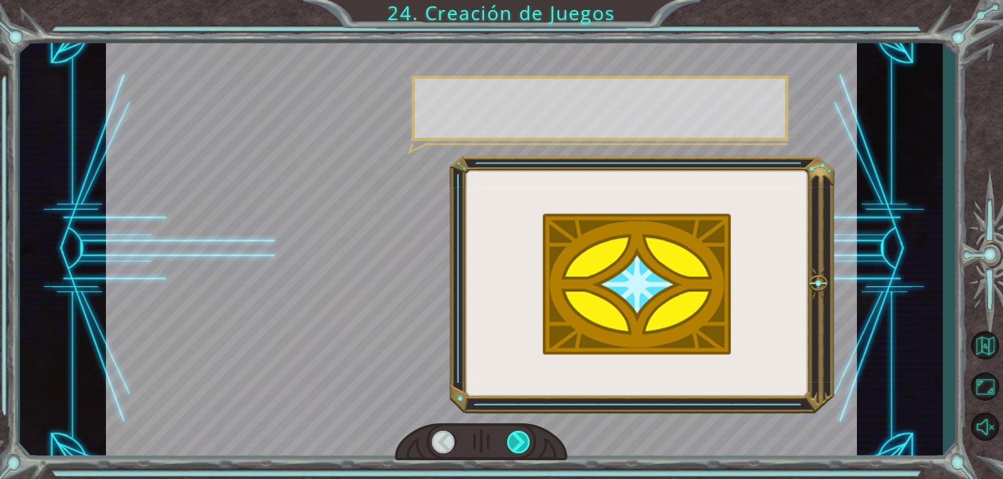
click at [522, 437] on div at bounding box center [519, 442] width 24 height 23
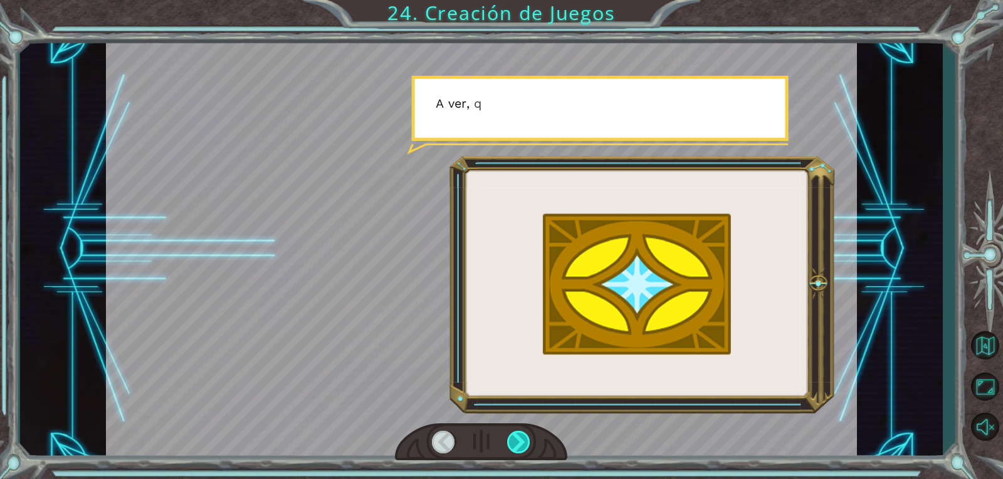
click at [522, 437] on div at bounding box center [519, 442] width 24 height 23
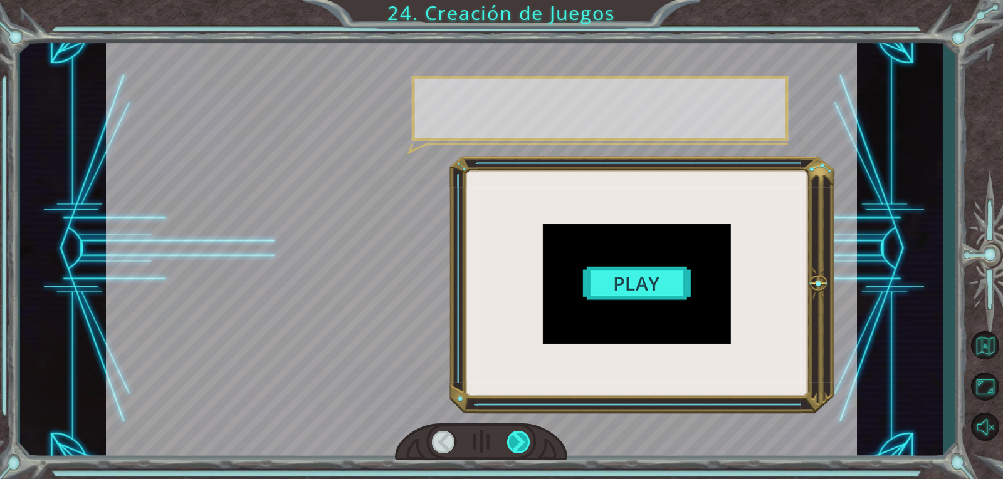
click at [522, 437] on div at bounding box center [519, 442] width 24 height 23
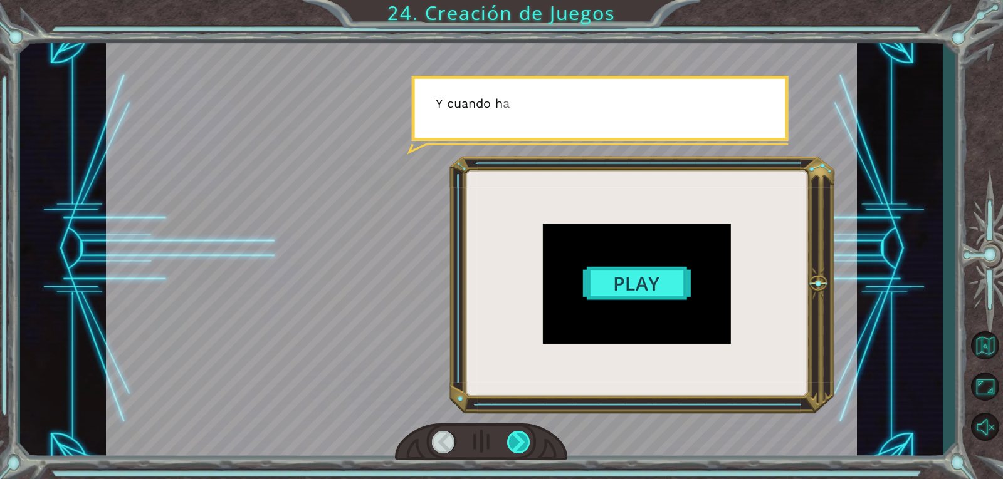
click at [522, 437] on div at bounding box center [519, 442] width 24 height 23
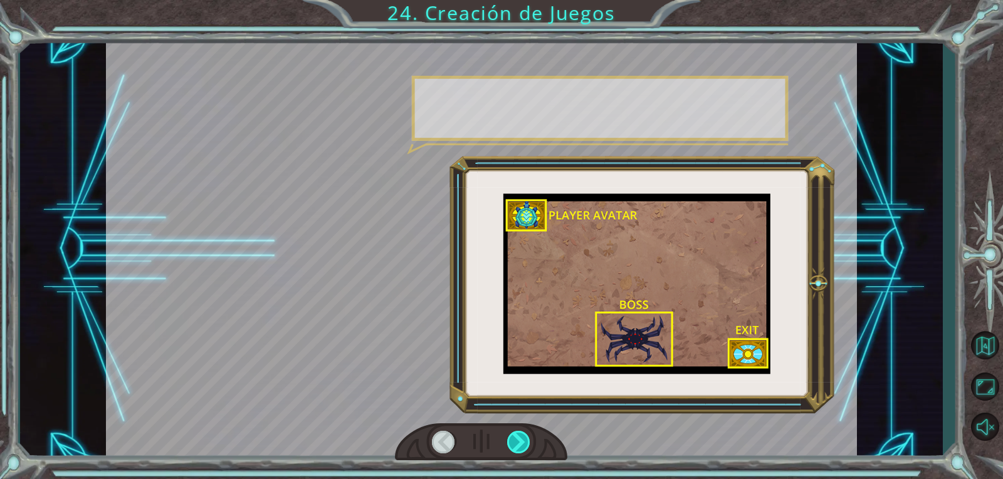
click at [522, 437] on div at bounding box center [519, 442] width 24 height 23
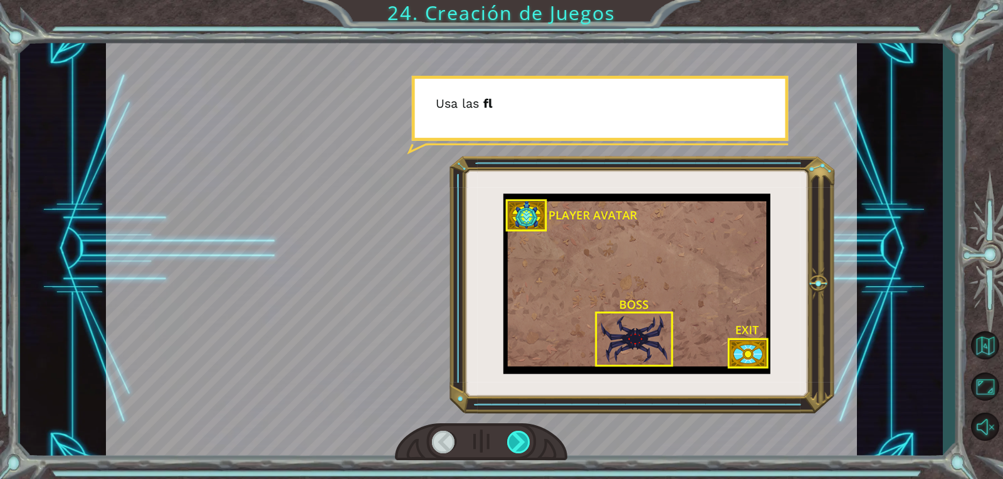
click at [522, 437] on div at bounding box center [519, 442] width 24 height 23
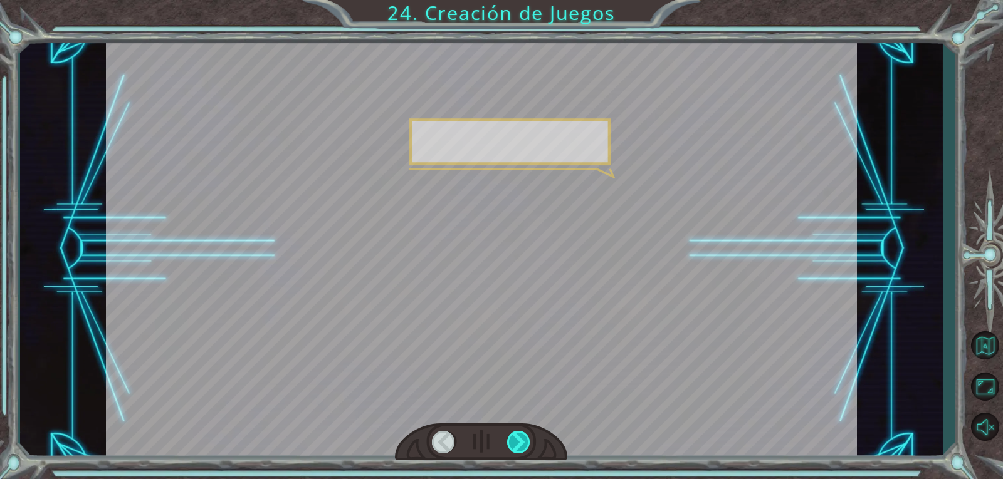
click at [522, 437] on div at bounding box center [519, 442] width 24 height 23
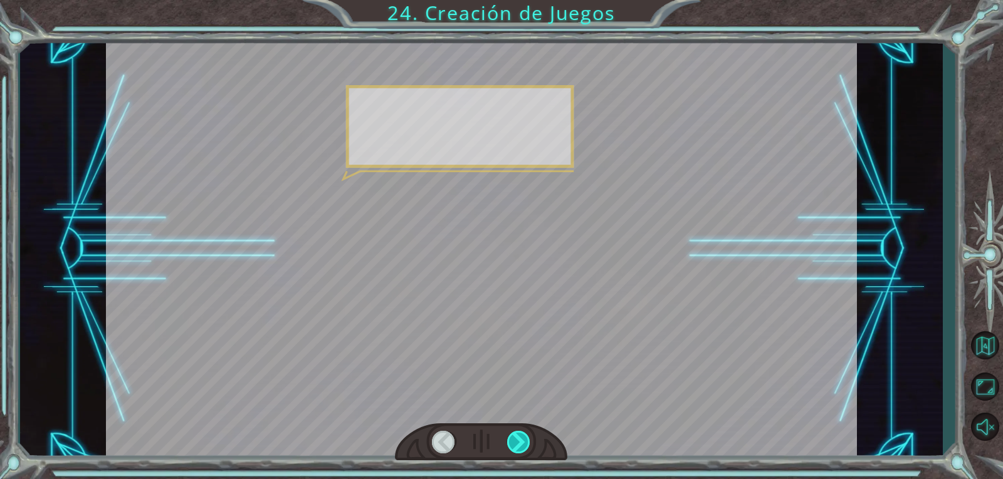
click at [522, 437] on div at bounding box center [519, 442] width 24 height 23
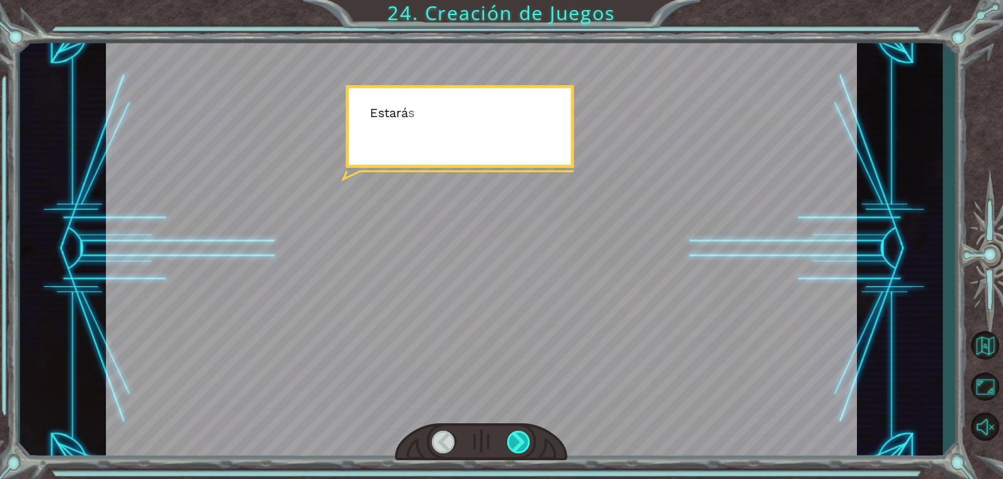
click at [522, 437] on div at bounding box center [519, 442] width 24 height 23
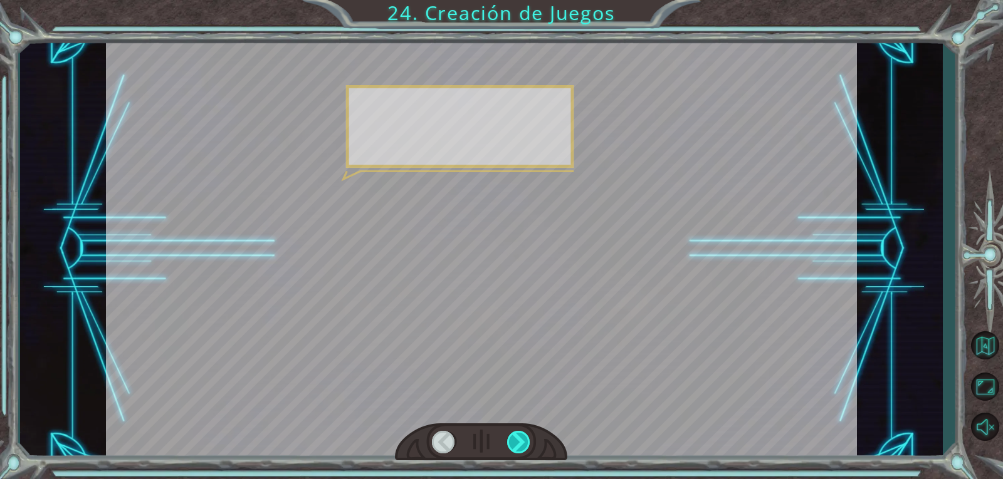
click at [522, 437] on div at bounding box center [519, 442] width 24 height 23
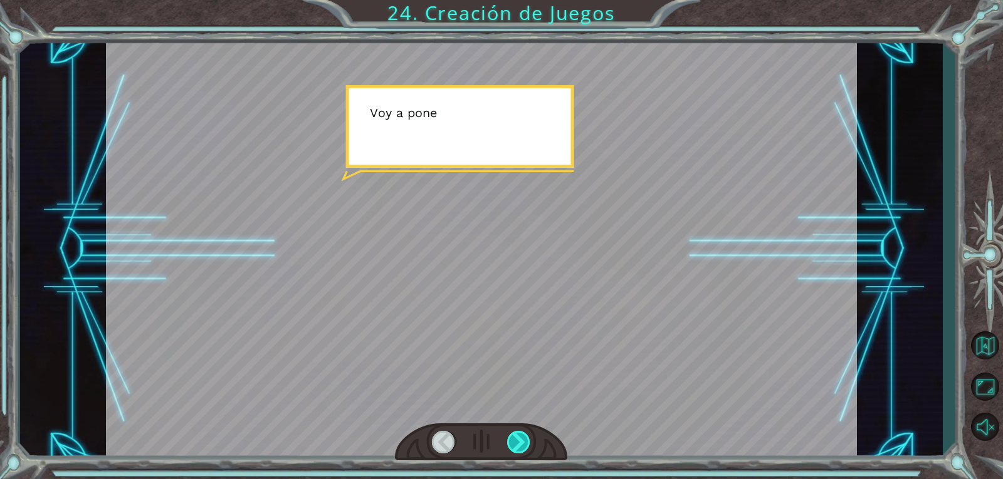
click at [522, 437] on div at bounding box center [519, 442] width 24 height 23
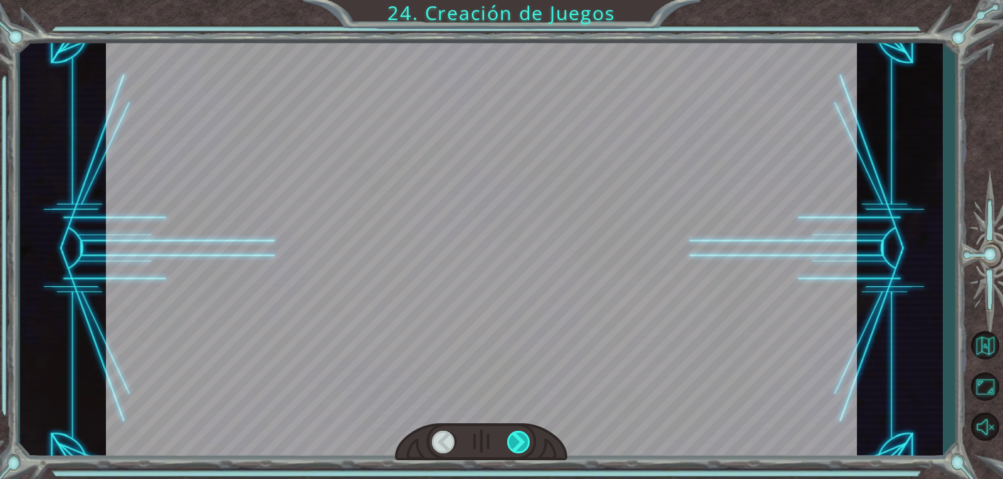
click at [522, 437] on div at bounding box center [519, 442] width 24 height 23
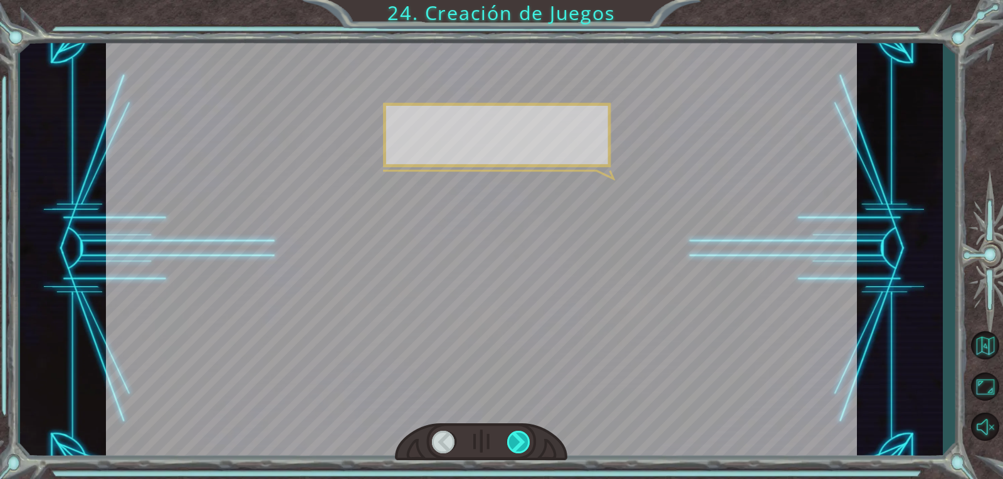
click at [522, 437] on div at bounding box center [519, 442] width 24 height 23
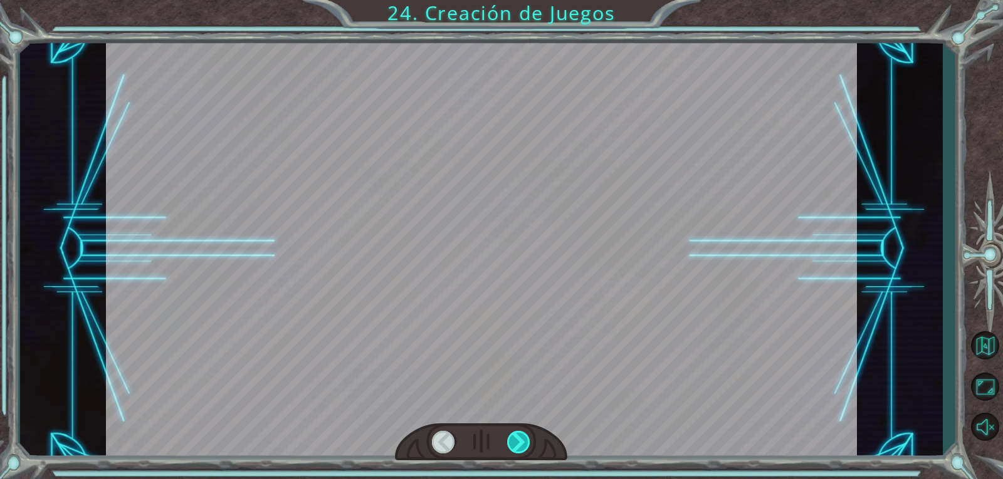
click at [522, 437] on div at bounding box center [519, 442] width 24 height 23
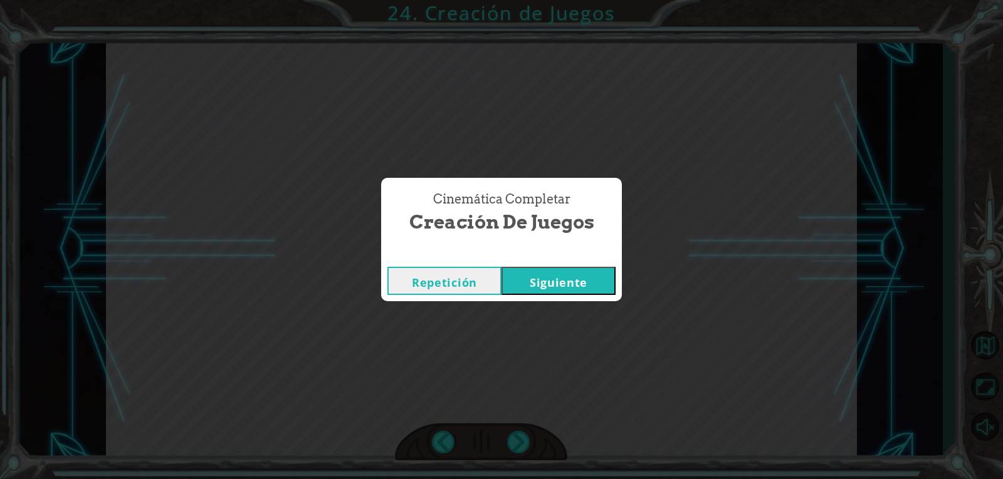
click at [571, 282] on button "Siguiente" at bounding box center [558, 281] width 114 height 28
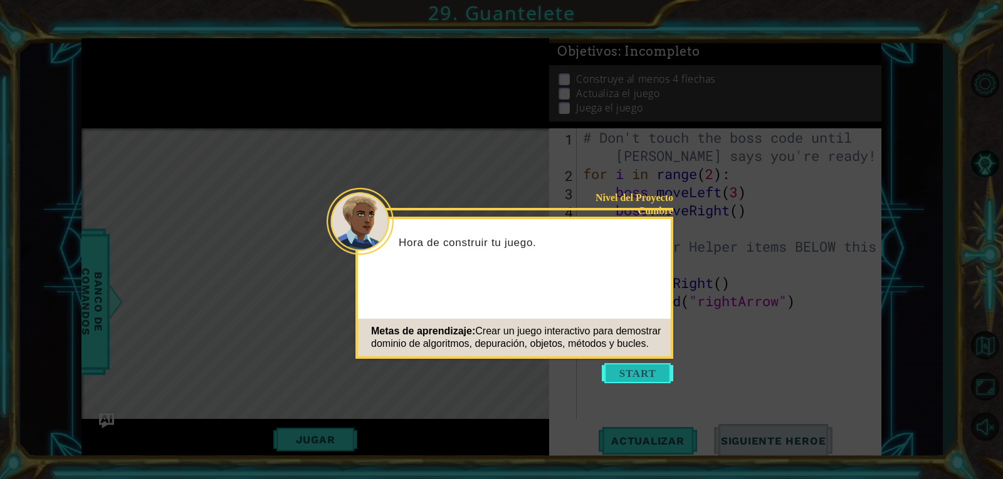
click at [622, 373] on button "Start" at bounding box center [637, 373] width 71 height 20
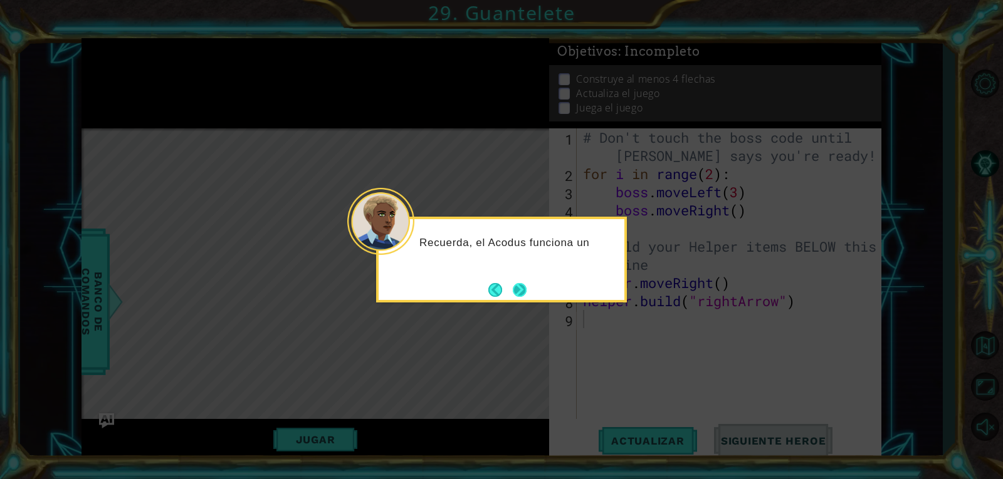
click at [522, 282] on button "Next" at bounding box center [519, 290] width 19 height 19
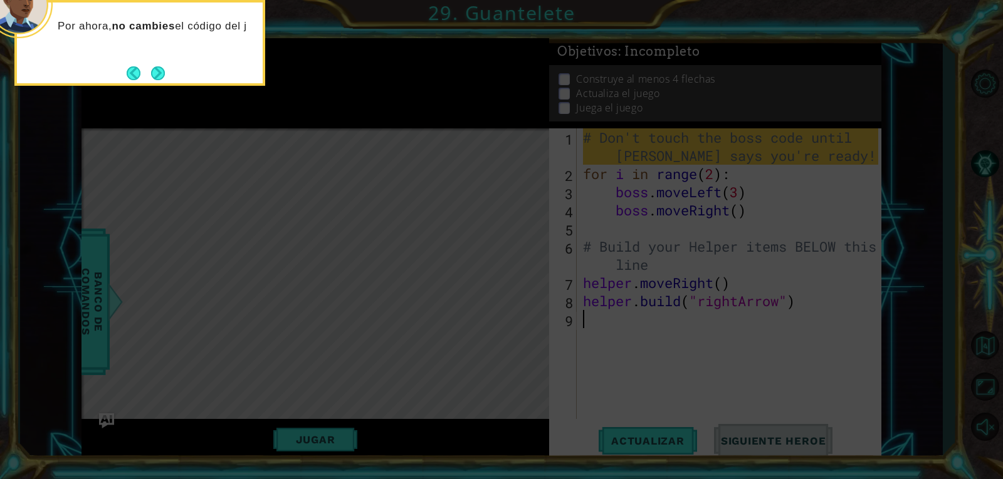
click at [175, 80] on div "Por ahora, no cambies el código del j" at bounding box center [139, 43] width 251 height 86
click at [168, 76] on div "Por ahora, no cambies el código del jefe. [GEOGRAPHIC_DATA]" at bounding box center [139, 43] width 251 height 86
click at [167, 76] on div "Por ahora, no cambies el código del jefe. Trabajaremos en" at bounding box center [139, 43] width 251 height 86
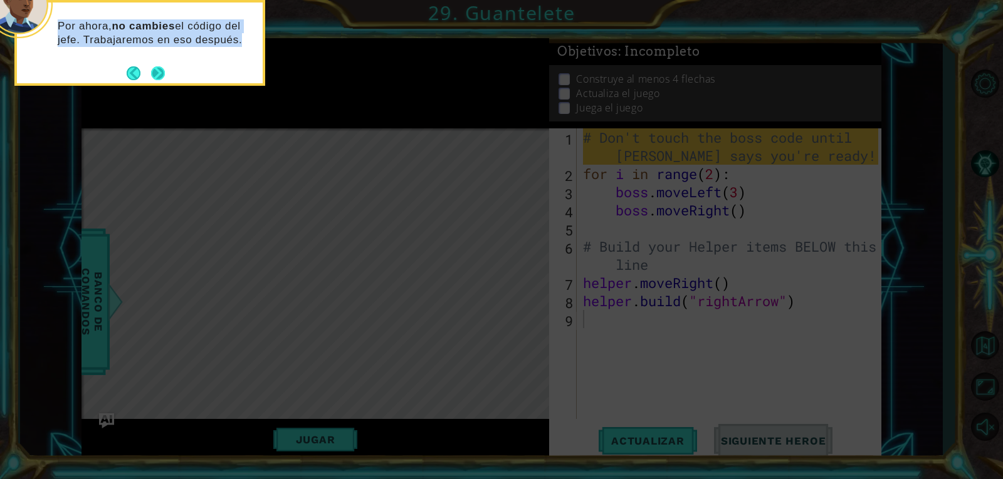
click at [154, 75] on button "Next" at bounding box center [158, 73] width 14 height 14
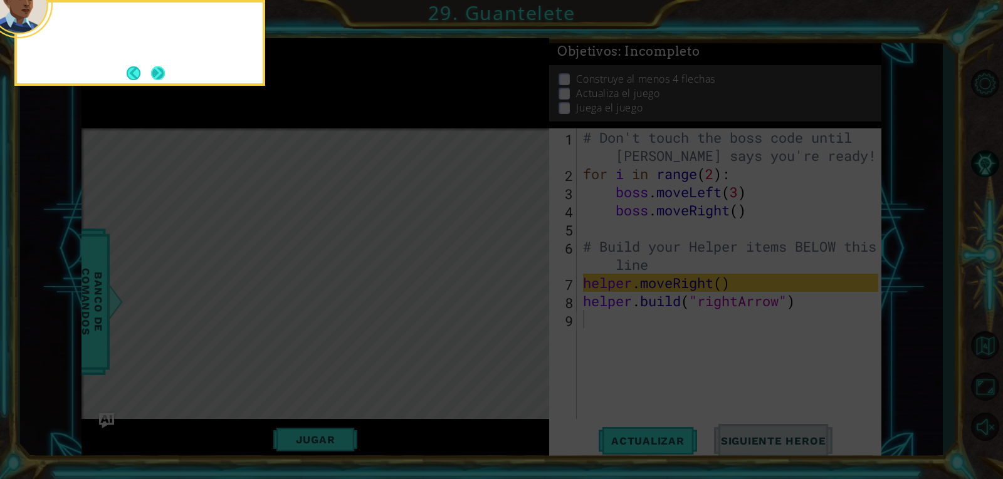
click at [155, 75] on button "Next" at bounding box center [157, 73] width 14 height 14
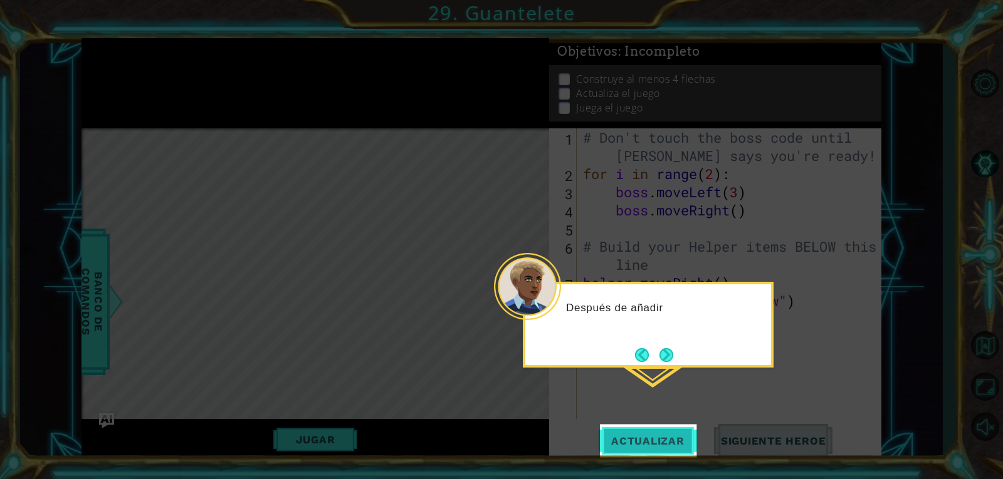
click at [677, 426] on button "Actualizar" at bounding box center [647, 440] width 98 height 33
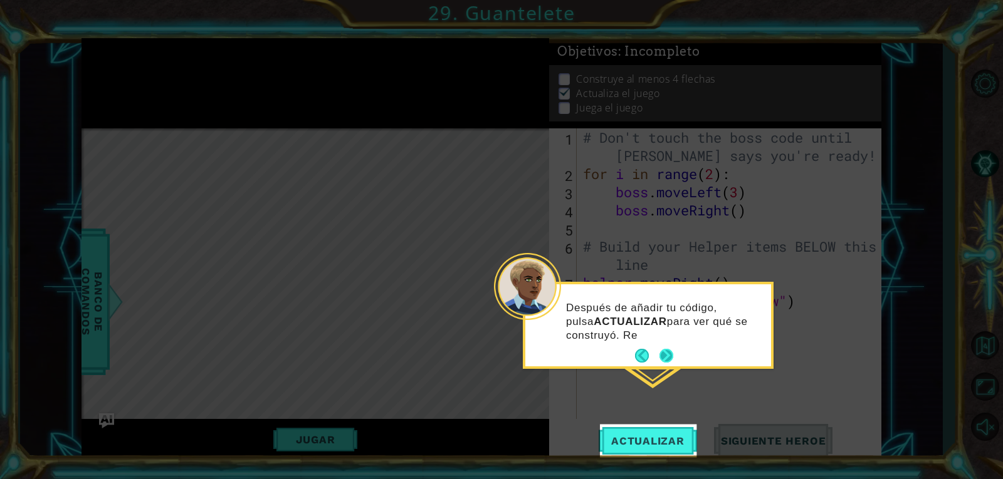
click at [661, 356] on button "Next" at bounding box center [666, 356] width 15 height 15
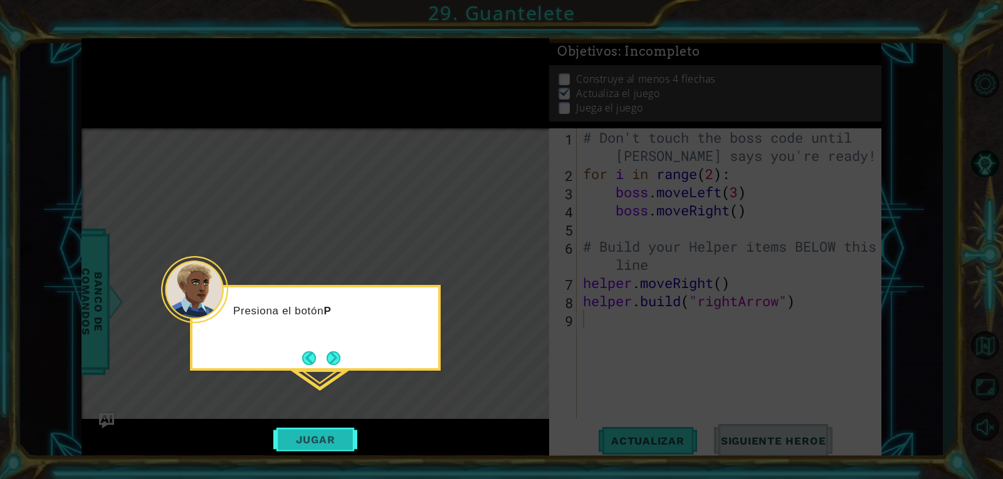
click at [325, 436] on button "Jugar" at bounding box center [315, 440] width 85 height 24
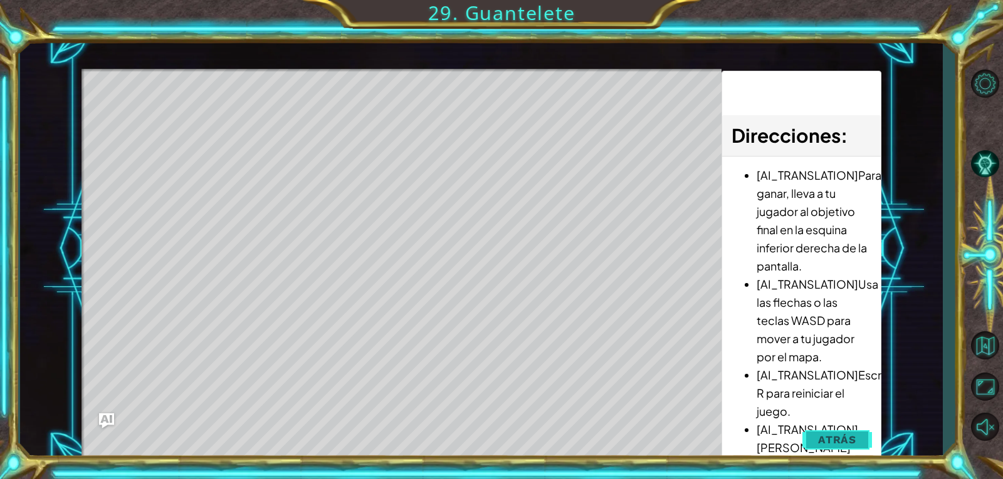
click at [849, 436] on span "Atrás" at bounding box center [837, 440] width 38 height 13
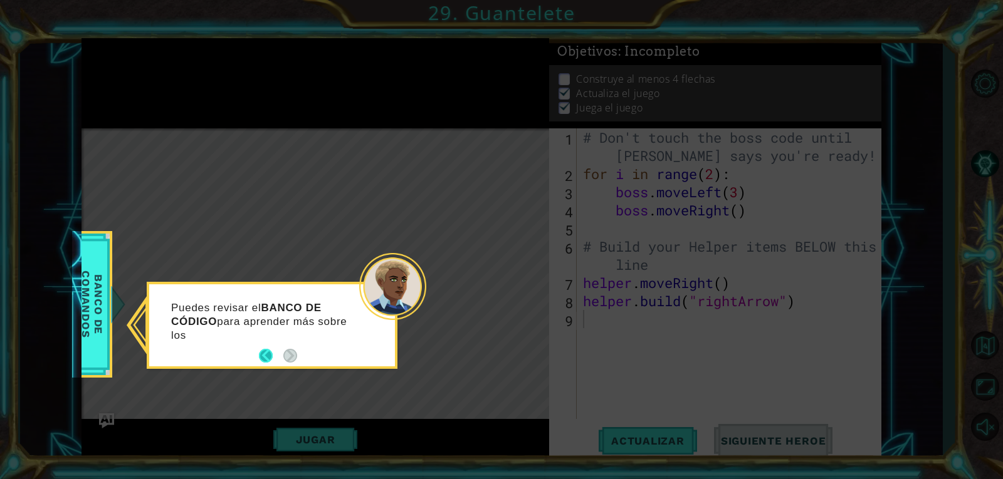
click at [271, 360] on button "Back" at bounding box center [271, 356] width 24 height 14
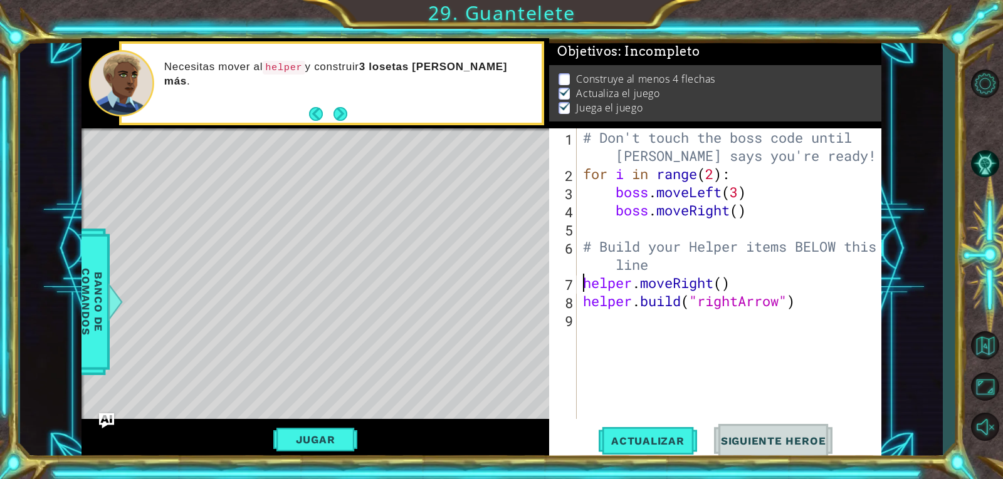
click at [581, 289] on div "# Don't touch the boss code until [PERSON_NAME] says you're ready! for i in ran…" at bounding box center [732, 300] width 304 height 345
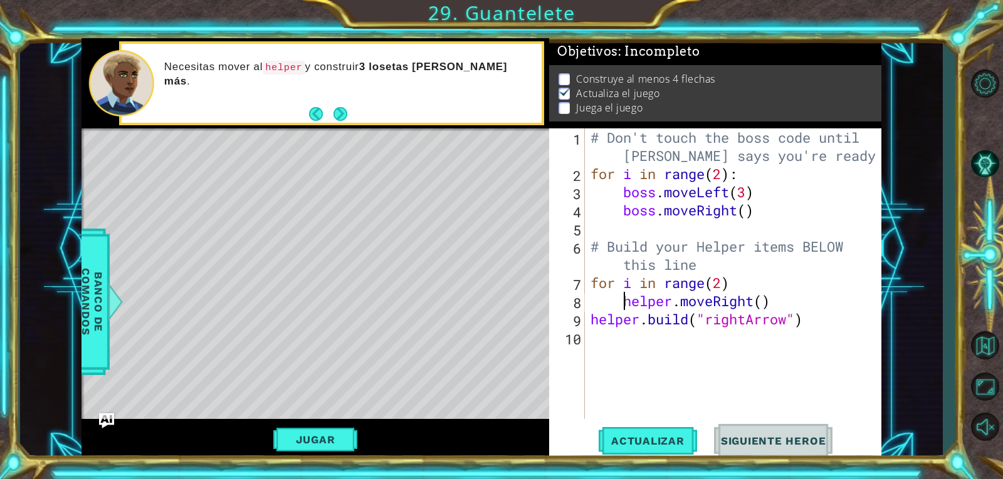
click at [591, 314] on div "# Don't touch the boss code until [PERSON_NAME] says you're ready! for i in ran…" at bounding box center [736, 300] width 296 height 345
click at [724, 290] on div "# Don't touch the boss code until [PERSON_NAME] says you're ready! for i in ran…" at bounding box center [736, 300] width 296 height 345
click at [630, 437] on span "Actualizar" at bounding box center [647, 441] width 98 height 13
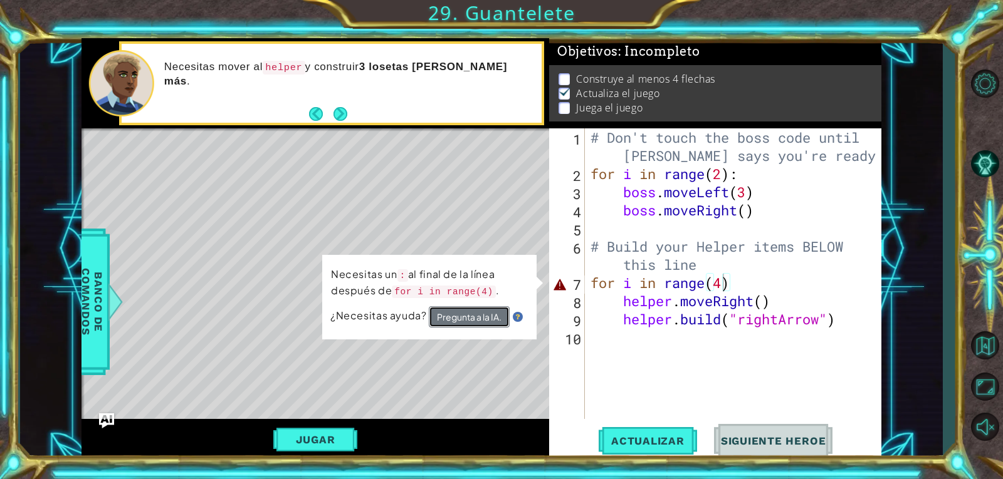
click at [492, 319] on button "Pregunta a la IA." at bounding box center [469, 316] width 81 height 21
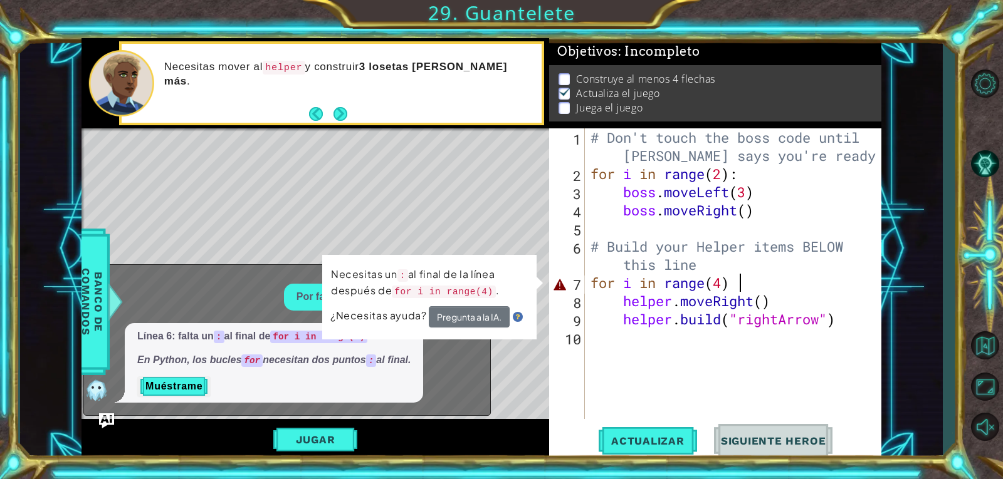
click at [751, 283] on div "# Don't touch the boss code until [PERSON_NAME] says you're ready! for i in ran…" at bounding box center [736, 300] width 296 height 345
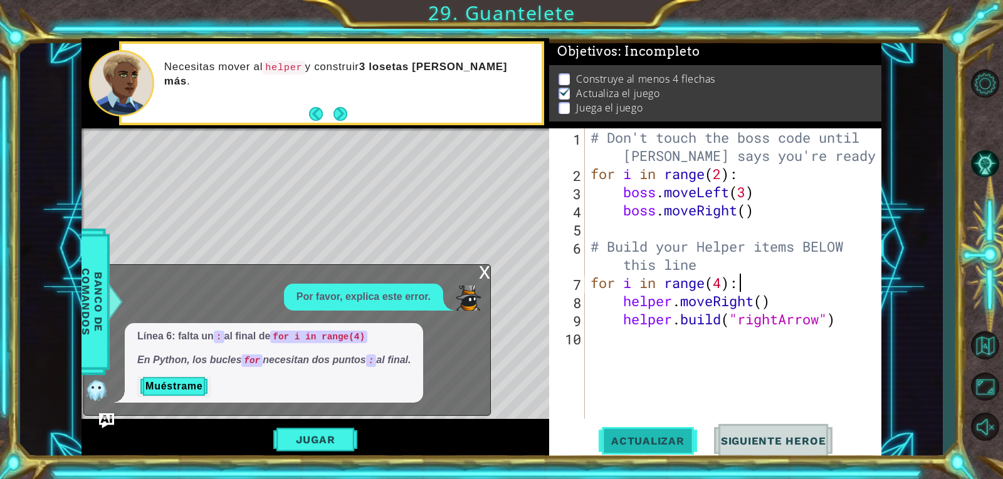
type textarea "for i in range(4):"
click at [653, 442] on span "Actualizar" at bounding box center [647, 441] width 98 height 13
click at [326, 446] on button "Jugar" at bounding box center [315, 440] width 85 height 24
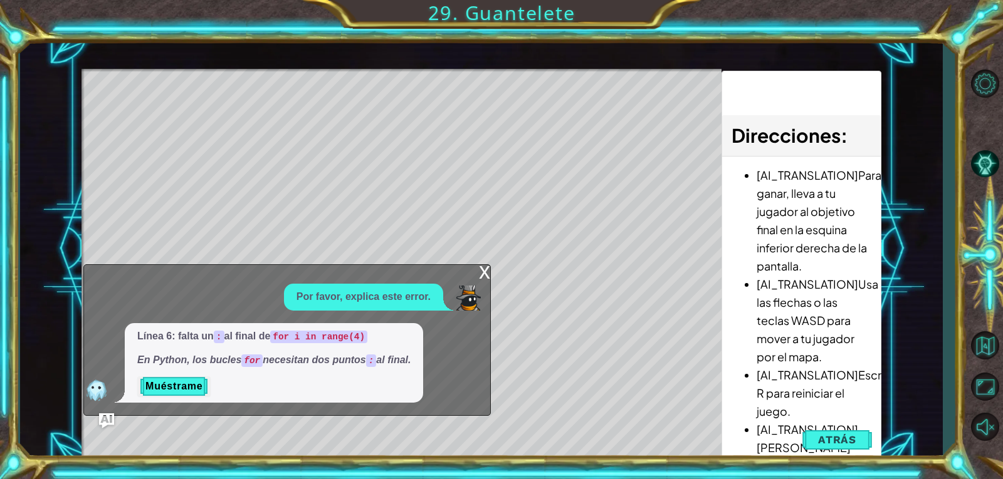
click at [481, 269] on div "x" at bounding box center [484, 271] width 11 height 13
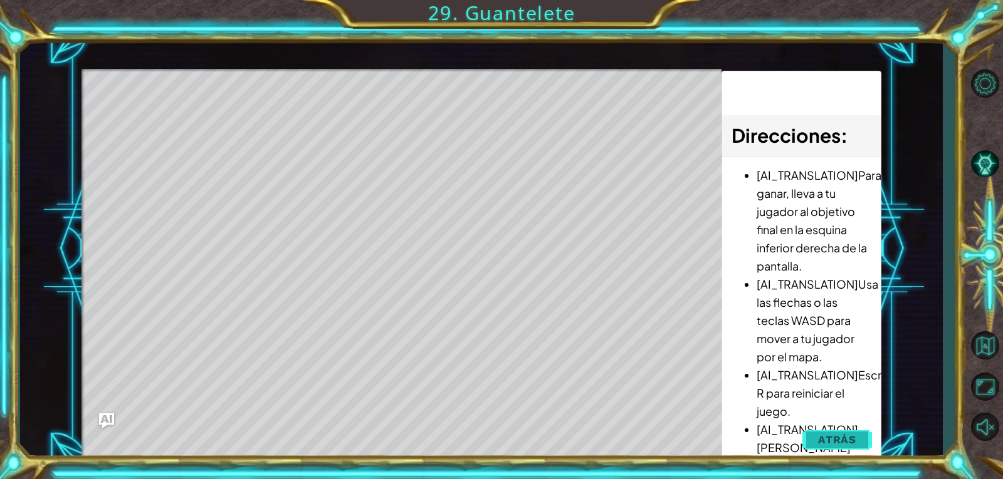
click at [859, 435] on button "Atrás" at bounding box center [837, 439] width 70 height 25
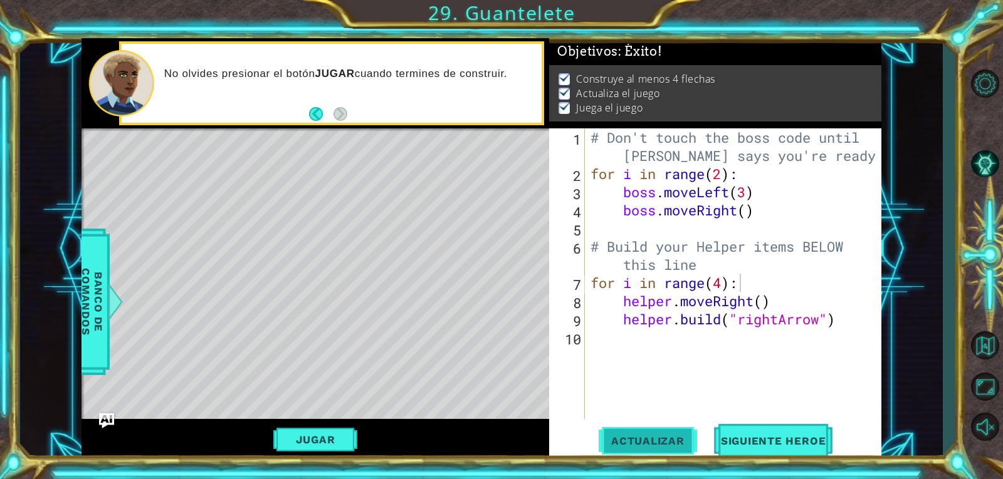
click at [679, 441] on span "Actualizar" at bounding box center [647, 441] width 98 height 13
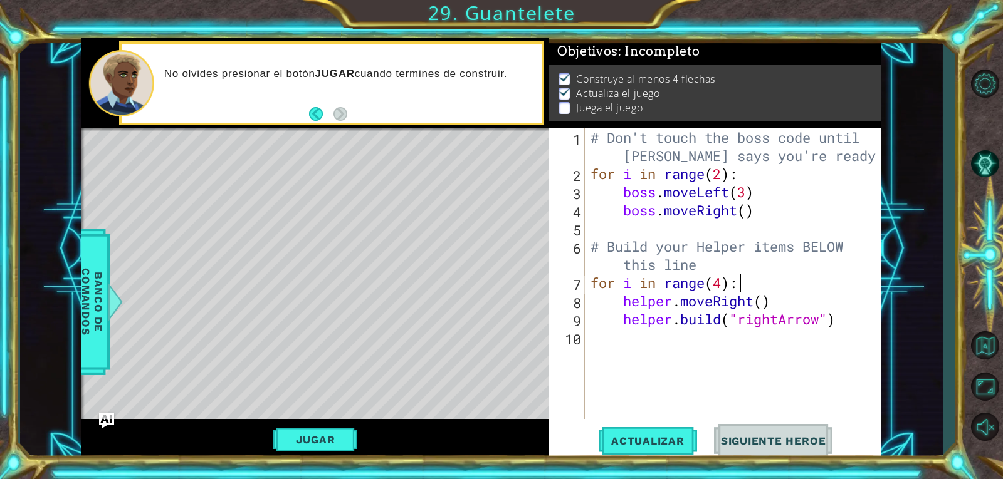
click at [704, 426] on div "Actualizar Siguiente Heroe" at bounding box center [718, 440] width 332 height 33
click at [720, 430] on button "Siguiente Heroe" at bounding box center [773, 438] width 130 height 33
click at [744, 436] on span "Siguiente Heroe" at bounding box center [773, 441] width 130 height 13
click at [333, 432] on button "Jugar" at bounding box center [315, 440] width 85 height 24
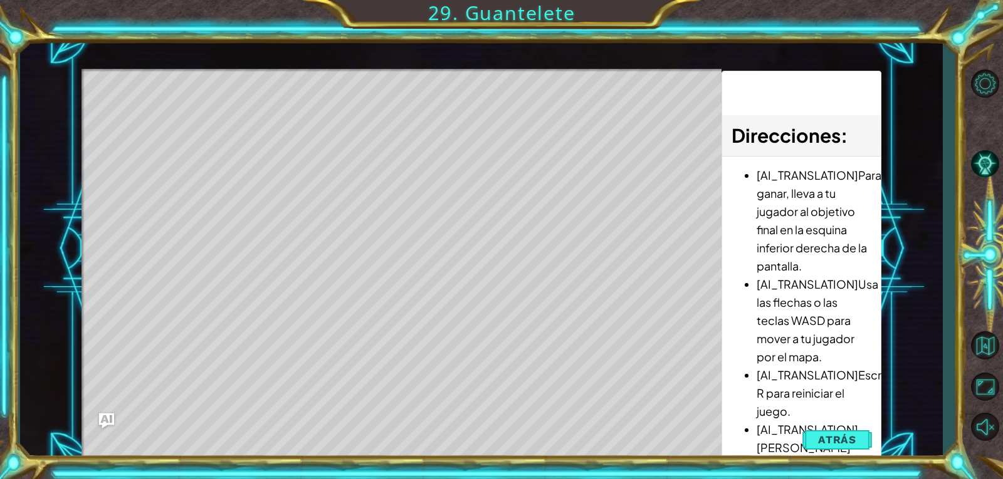
click at [812, 438] on button "Atrás" at bounding box center [837, 439] width 70 height 25
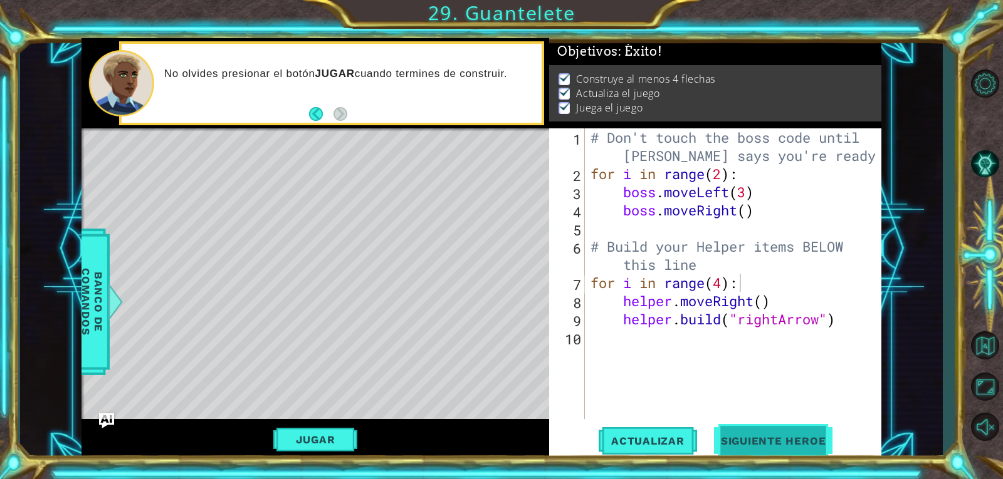
click at [731, 443] on span "Siguiente Heroe" at bounding box center [773, 440] width 130 height 13
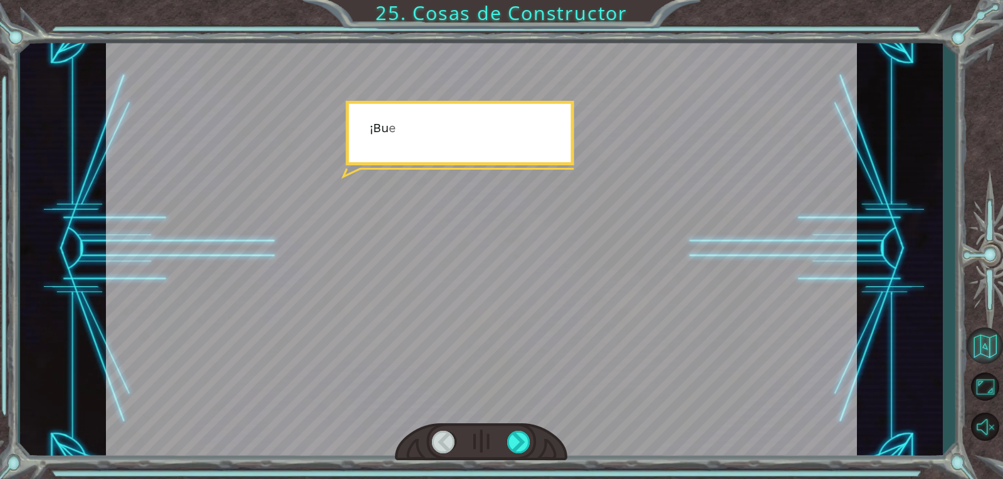
click at [986, 345] on button "Volver al Mapa" at bounding box center [984, 346] width 36 height 36
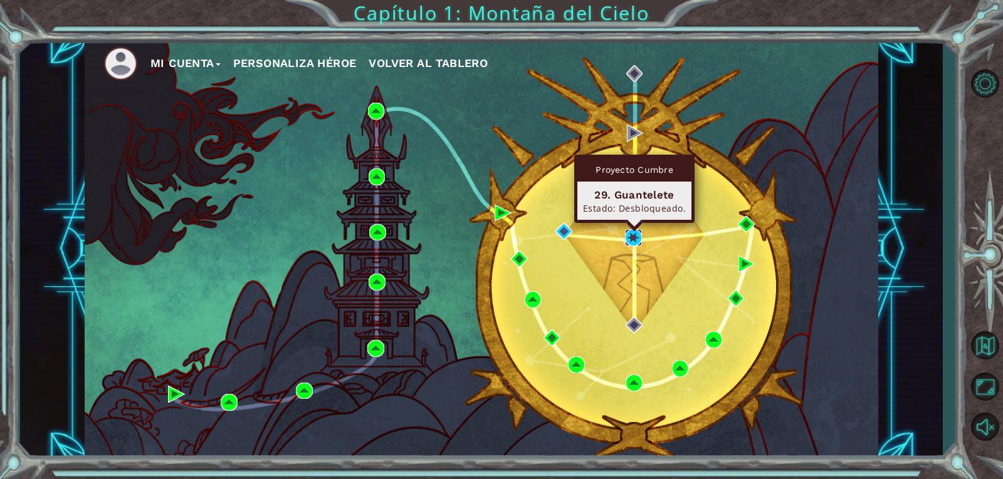
click at [636, 236] on img at bounding box center [633, 237] width 17 height 17
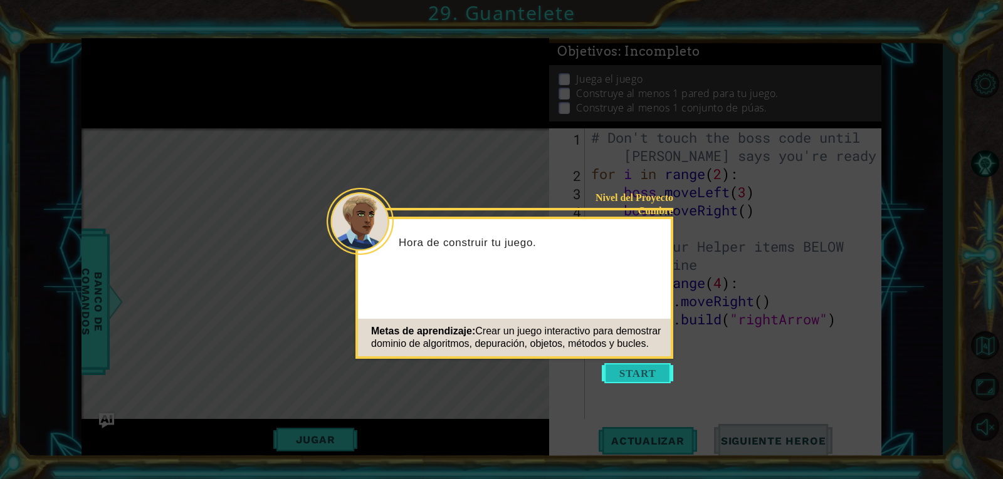
click at [617, 381] on button "Start" at bounding box center [637, 373] width 71 height 20
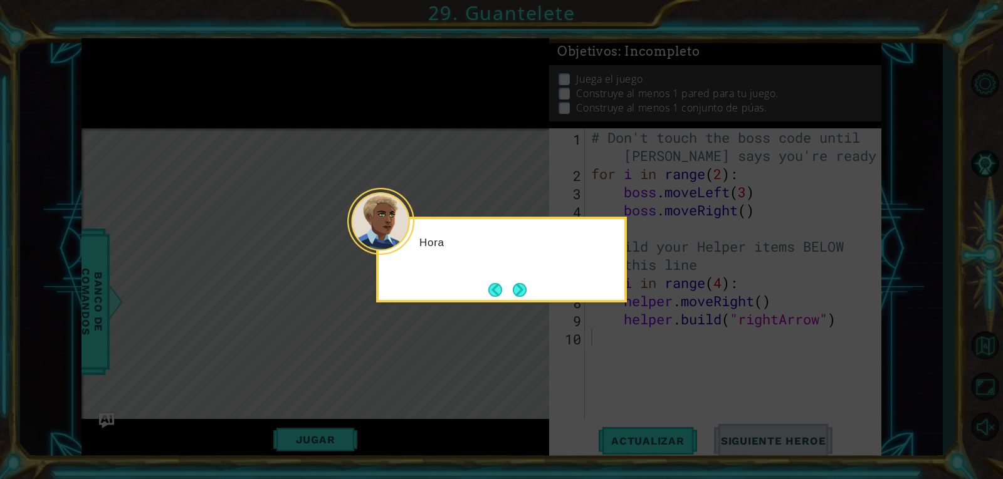
drag, startPoint x: 989, startPoint y: 326, endPoint x: 991, endPoint y: 348, distance: 22.6
click at [991, 345] on icon at bounding box center [501, 239] width 1003 height 479
click at [991, 348] on icon at bounding box center [501, 239] width 1003 height 479
drag, startPoint x: 504, startPoint y: 298, endPoint x: 519, endPoint y: 295, distance: 15.4
click at [518, 295] on footer at bounding box center [507, 290] width 38 height 19
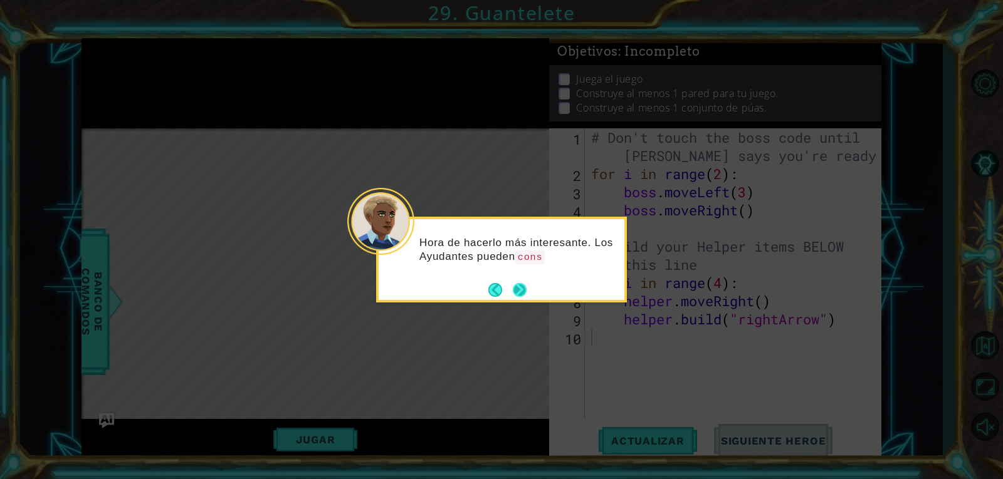
click at [519, 295] on button "Next" at bounding box center [519, 289] width 21 height 21
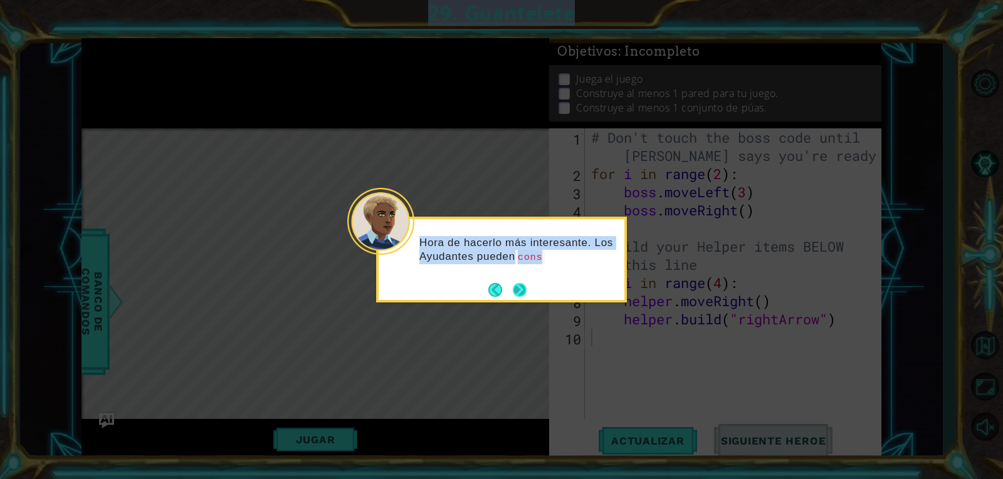
click at [519, 295] on icon at bounding box center [501, 239] width 1003 height 479
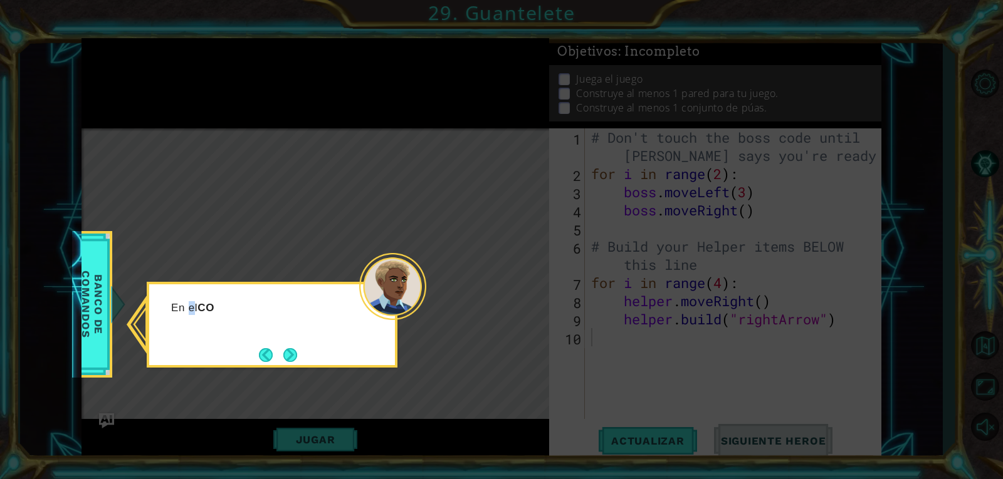
click at [194, 350] on div "En el CO" at bounding box center [272, 325] width 251 height 86
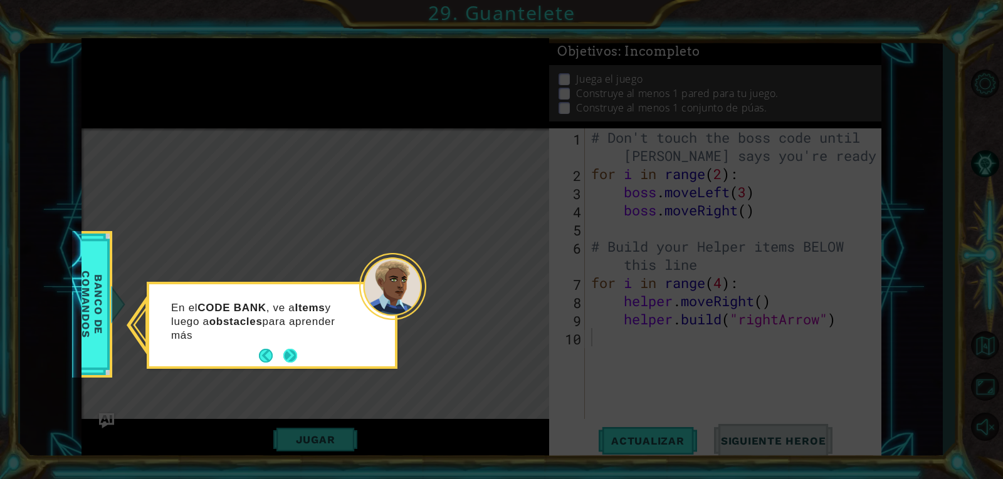
click at [298, 362] on button "Next" at bounding box center [290, 356] width 22 height 22
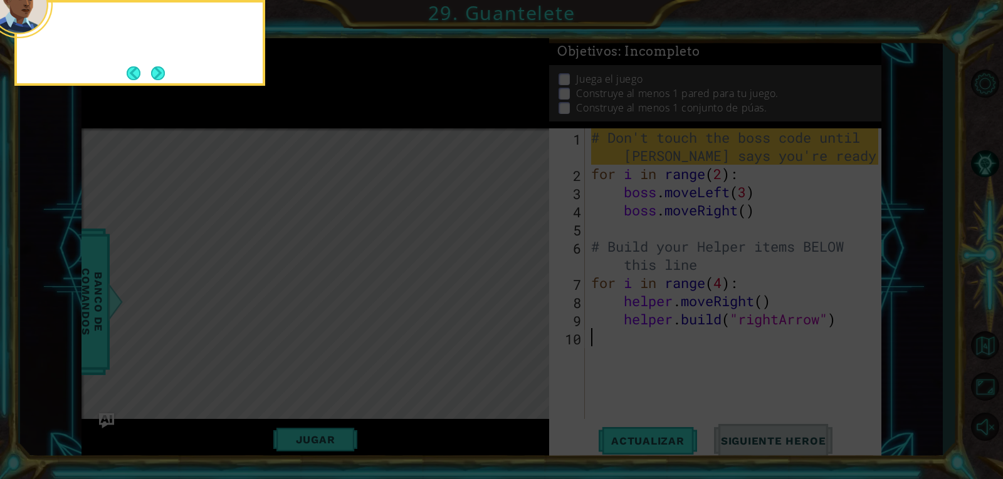
click at [298, 362] on icon at bounding box center [501, 71] width 1003 height 815
click at [617, 330] on icon at bounding box center [501, 71] width 1003 height 815
click at [154, 73] on button "Next" at bounding box center [158, 73] width 16 height 16
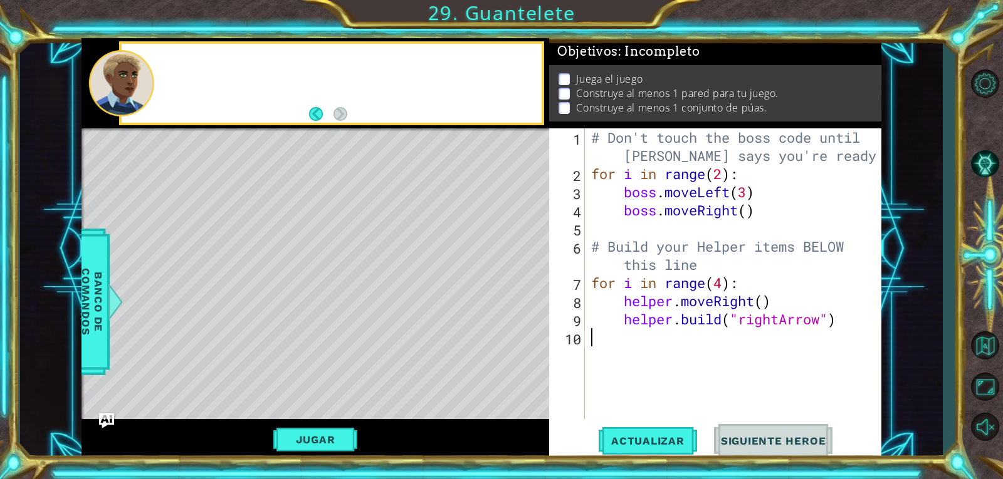
click at [157, 73] on div at bounding box center [348, 83] width 387 height 31
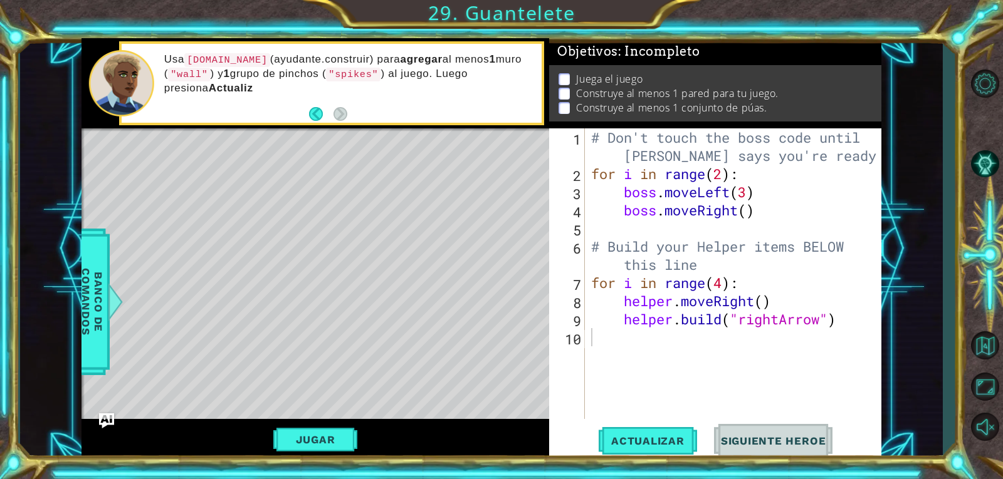
type textarea "# Build your Helper items BELOW this line"
click at [852, 244] on div "# Don't touch the boss code until [PERSON_NAME] says you're ready! for i in ran…" at bounding box center [736, 300] width 296 height 345
click at [993, 331] on button "Volver al Mapa" at bounding box center [984, 346] width 36 height 36
